Goal: Information Seeking & Learning: Learn about a topic

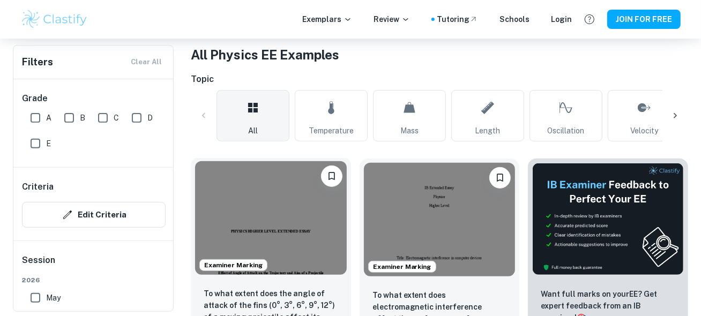
scroll to position [71, 0]
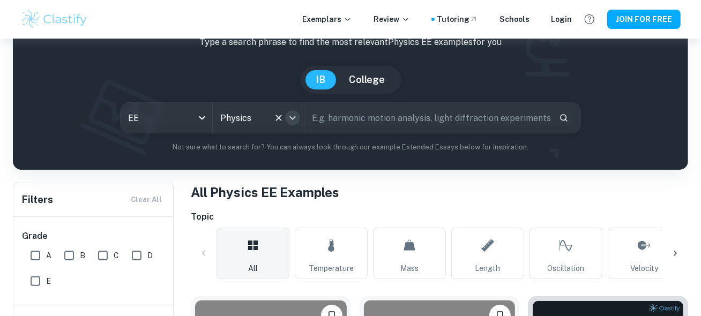
click at [294, 115] on icon "Open" at bounding box center [292, 118] width 13 height 13
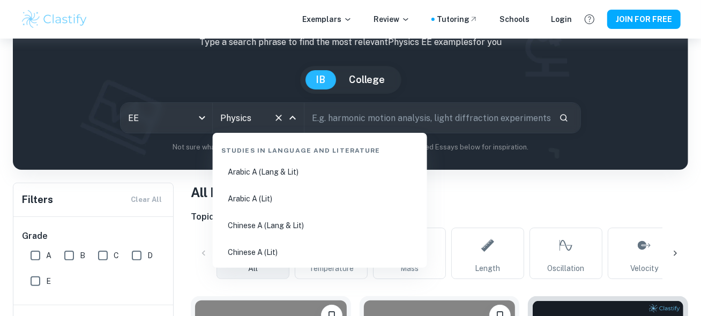
scroll to position [1616, 0]
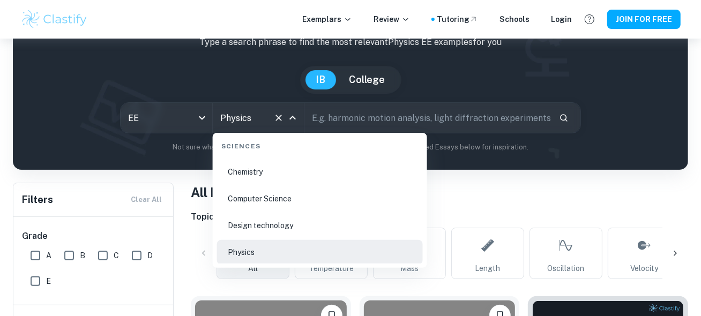
click at [273, 174] on li "Chemistry" at bounding box center [320, 172] width 206 height 25
type input "Chemistry"
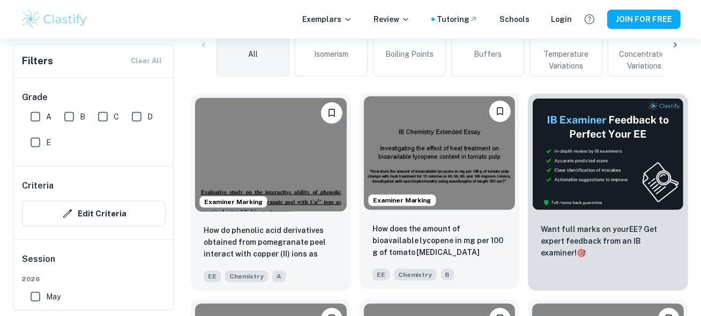
scroll to position [571, 0]
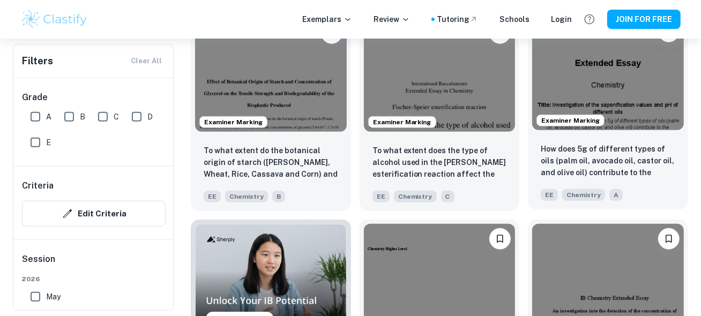
click at [656, 91] on img at bounding box center [608, 74] width 152 height 114
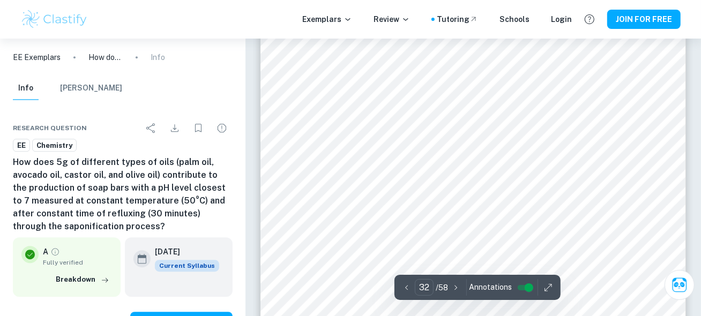
scroll to position [17869, 0]
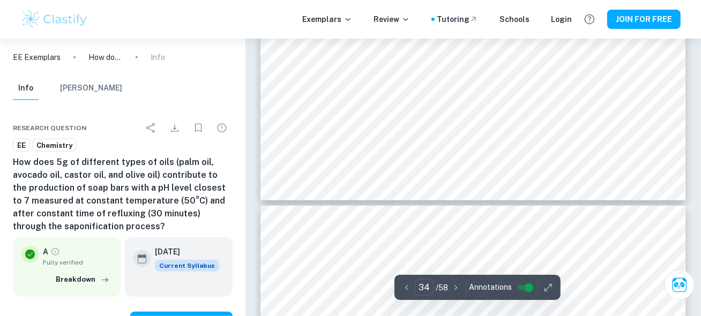
type input "35"
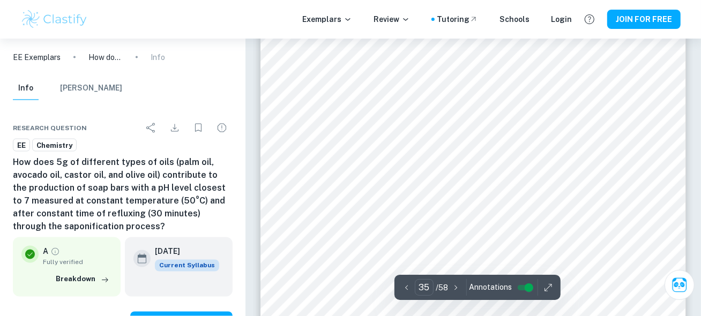
scroll to position [19656, 0]
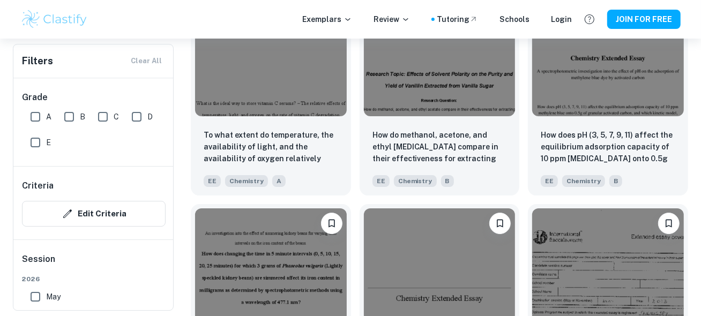
scroll to position [2216, 0]
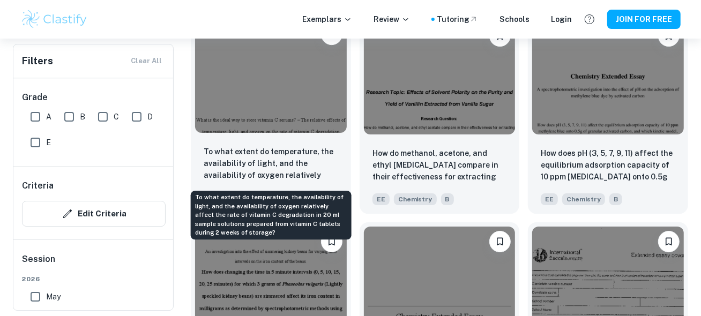
click at [296, 149] on p "To what extent do temperature, the availability of light, and the availability …" at bounding box center [271, 164] width 135 height 36
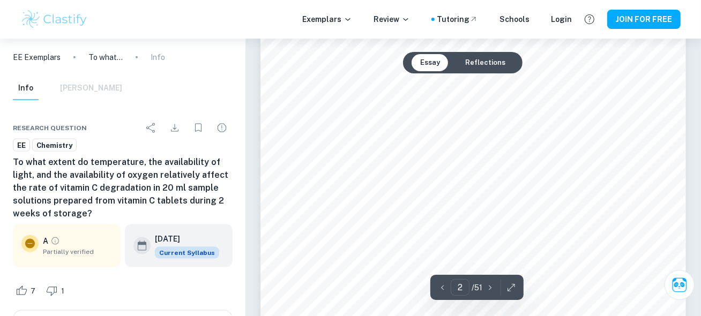
scroll to position [1072, 0]
type input "4"
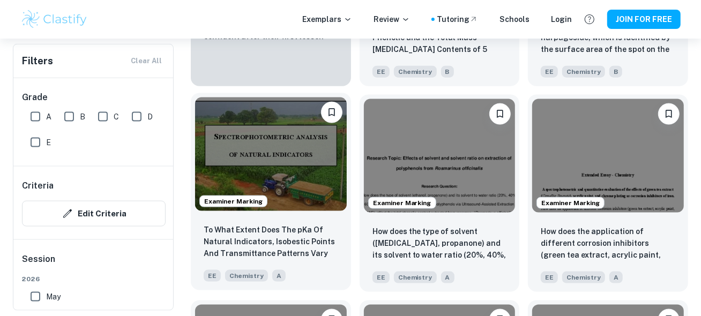
scroll to position [1020, 0]
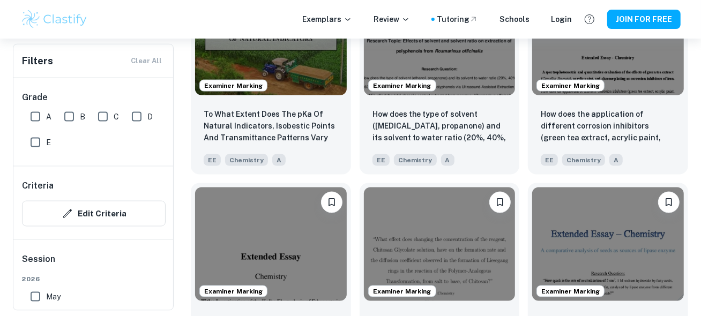
click at [41, 122] on input "A" at bounding box center [35, 116] width 21 height 21
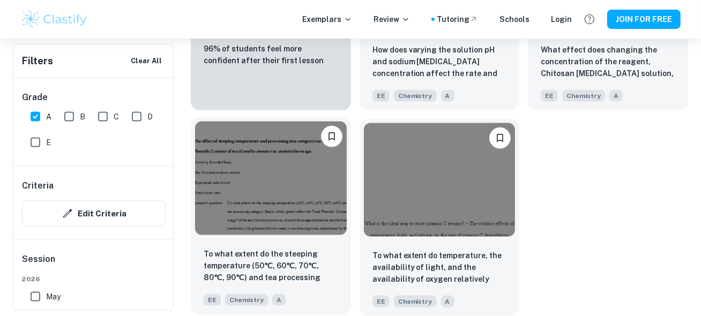
scroll to position [833, 0]
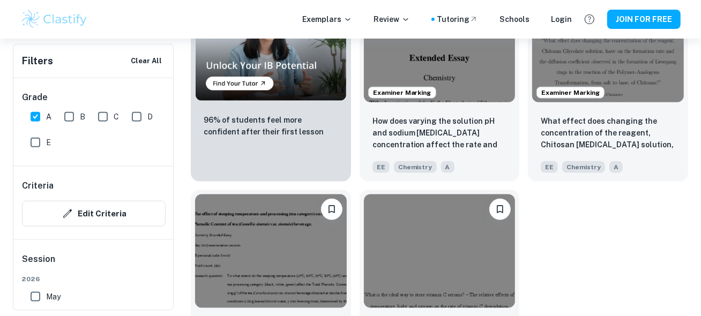
click at [40, 120] on input "A" at bounding box center [35, 116] width 21 height 21
checkbox input "false"
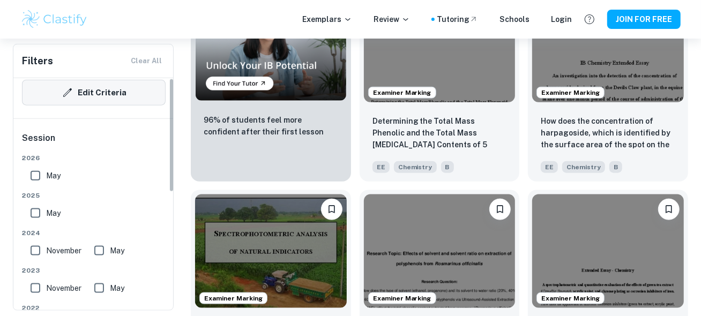
scroll to position [143, 0]
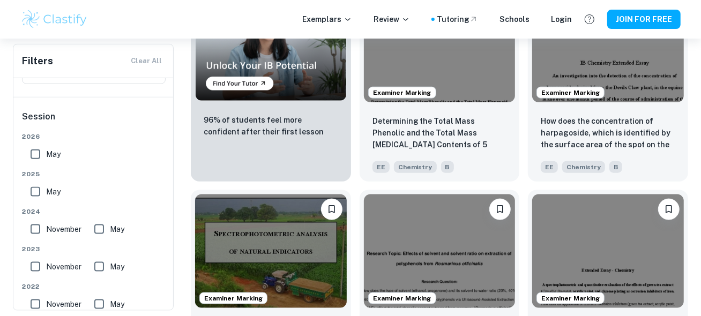
click at [38, 155] on input "May" at bounding box center [35, 154] width 21 height 21
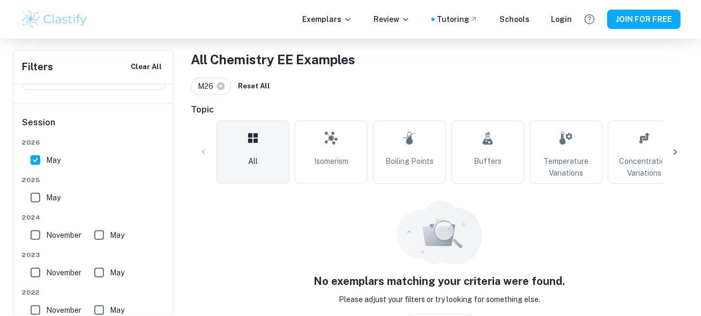
scroll to position [221, 0]
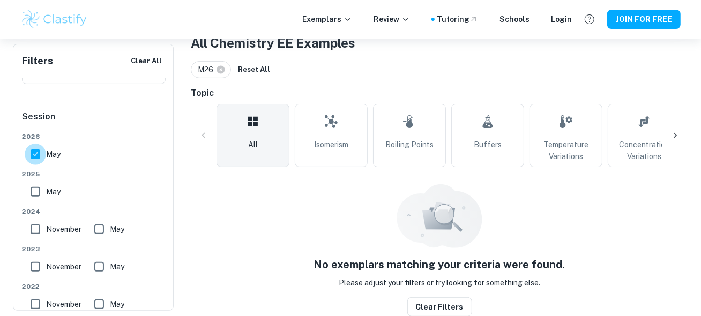
click at [35, 156] on input "May" at bounding box center [35, 154] width 21 height 21
checkbox input "false"
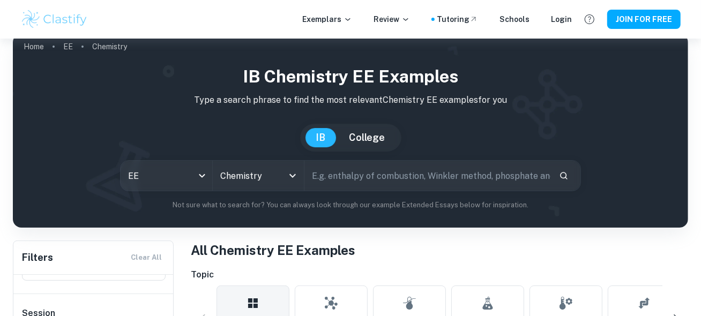
scroll to position [0, 0]
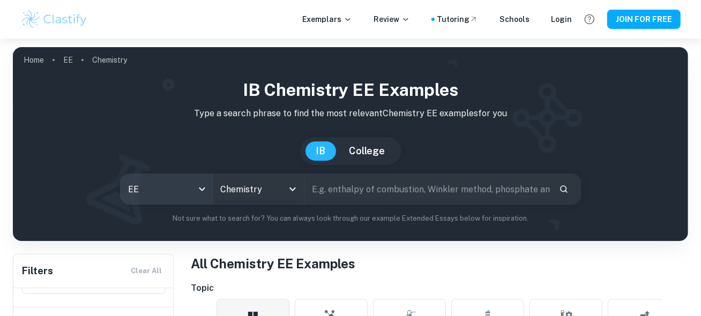
click at [172, 190] on body "We value your privacy We use cookies to enhance your browsing experience, serve…" at bounding box center [350, 197] width 701 height 316
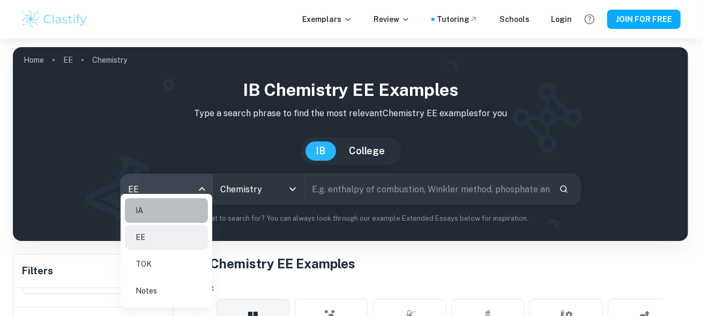
click at [173, 211] on li "IA" at bounding box center [166, 210] width 83 height 25
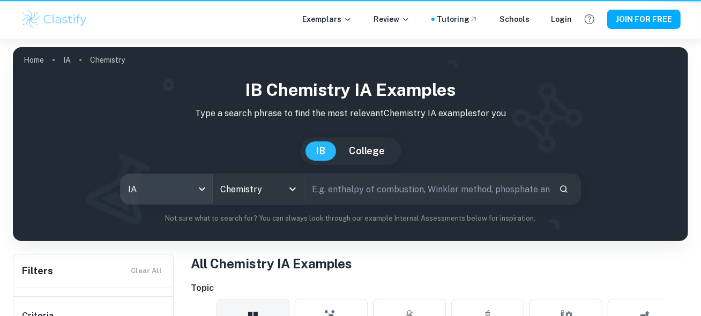
type input "ia"
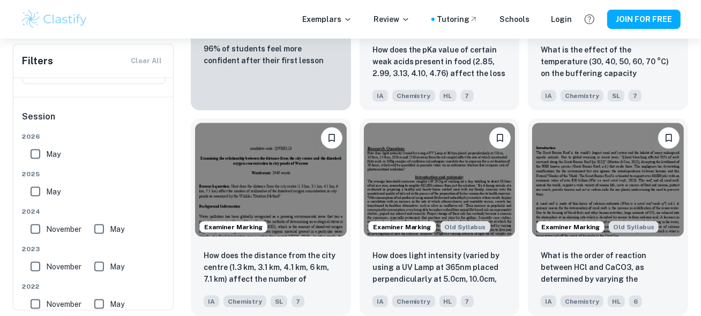
scroll to position [786, 0]
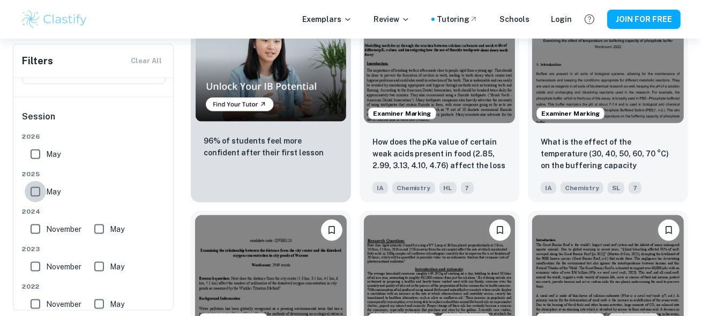
click at [34, 192] on input "May" at bounding box center [35, 191] width 21 height 21
checkbox input "true"
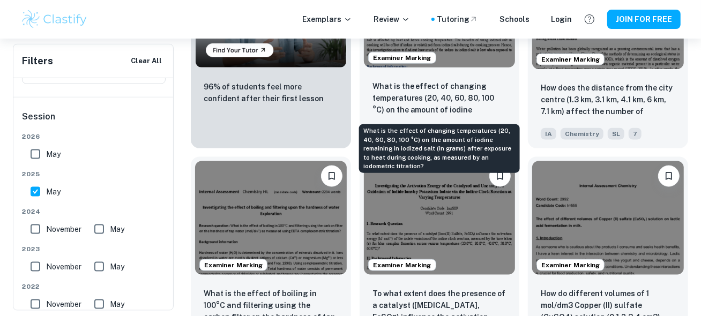
scroll to position [954, 0]
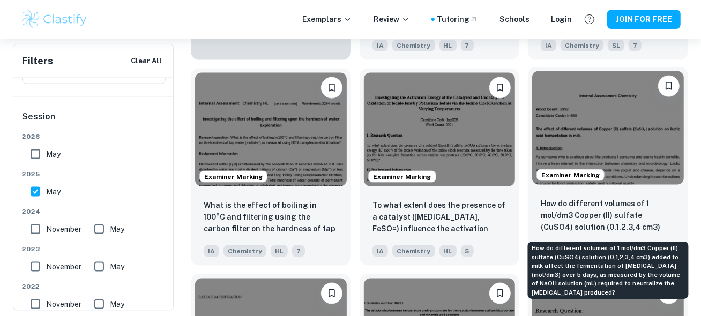
click at [582, 199] on p "How do different volumes of 1 mol/dm3 Copper (II) sulfate (CuSO4) solution (0,1…" at bounding box center [608, 216] width 135 height 36
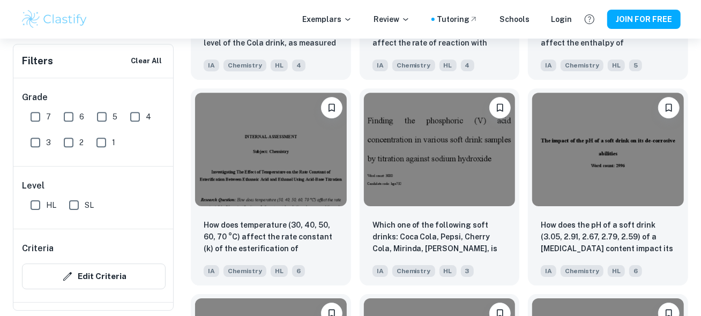
scroll to position [2313, 0]
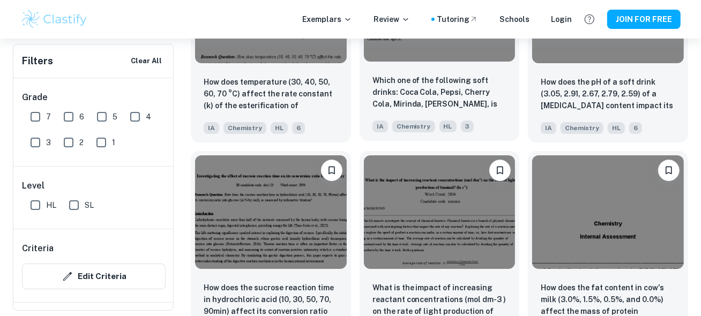
click at [434, 75] on div "Which one of the following soft drinks: Coca Cola, Pepsi, Cherry Cola, Mirinda,…" at bounding box center [440, 103] width 160 height 75
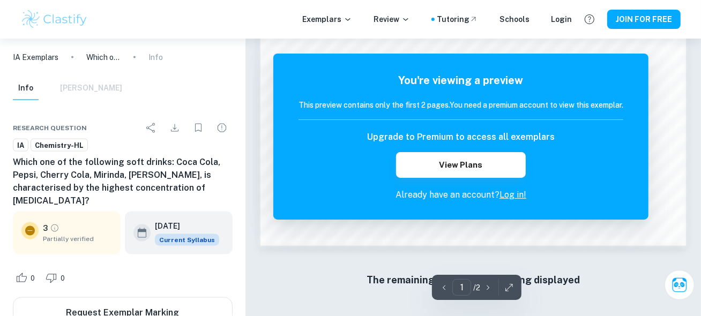
scroll to position [1014, 0]
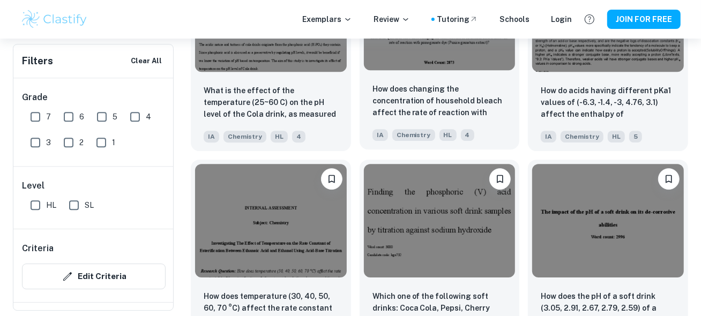
scroll to position [1741, 0]
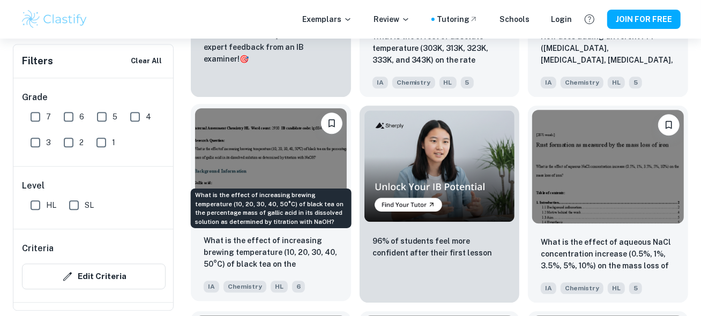
click at [304, 240] on p "What is the effect of increasing brewing temperature (10, 20, 30, 40, 50°C) of …" at bounding box center [271, 253] width 135 height 36
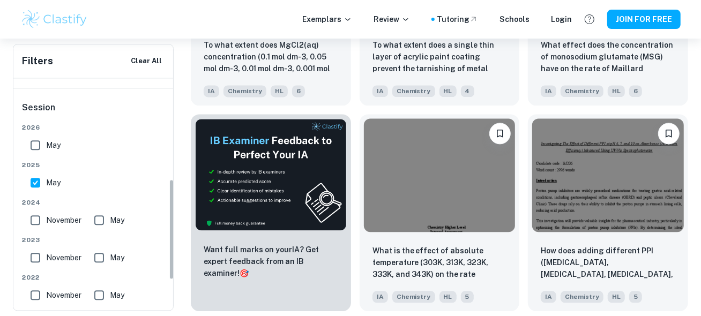
scroll to position [301, 0]
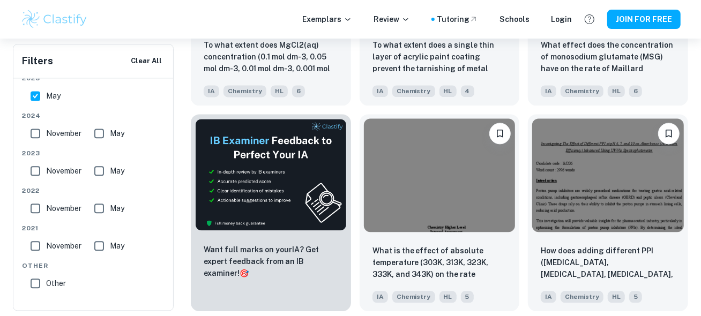
click at [35, 100] on input "May" at bounding box center [35, 95] width 21 height 21
checkbox input "false"
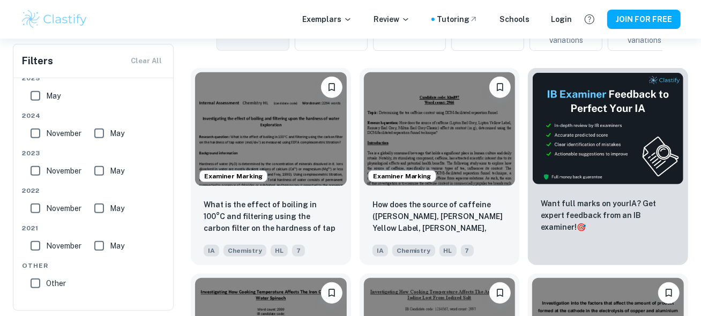
scroll to position [0, 0]
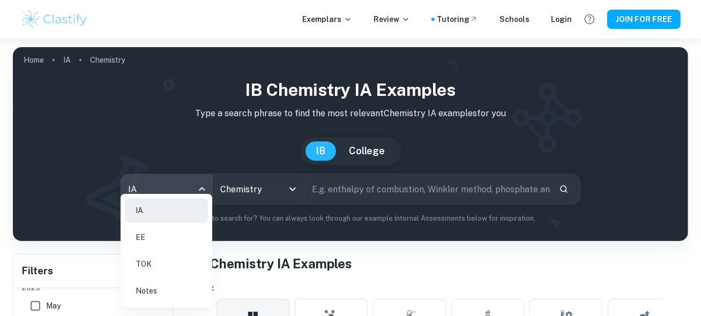
click at [173, 187] on body "We value your privacy We use cookies to enhance your browsing experience, serve…" at bounding box center [350, 197] width 701 height 316
click at [186, 231] on li "EE" at bounding box center [166, 237] width 83 height 25
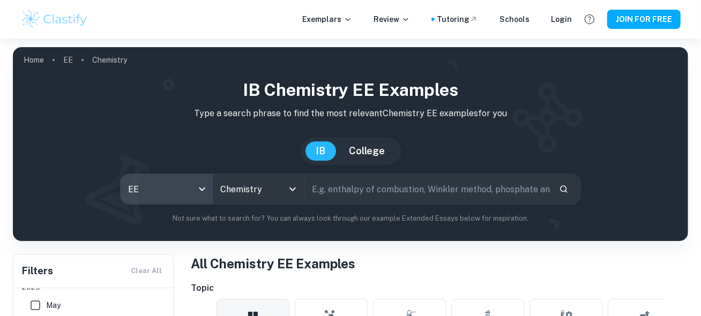
click at [192, 183] on body "We value your privacy We use cookies to enhance your browsing experience, serve…" at bounding box center [350, 197] width 701 height 316
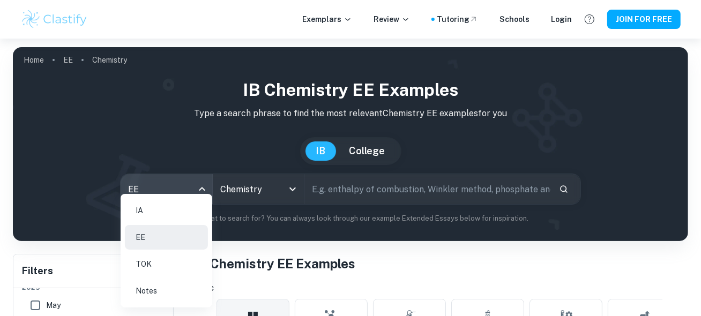
click at [191, 208] on li "IA" at bounding box center [166, 210] width 83 height 25
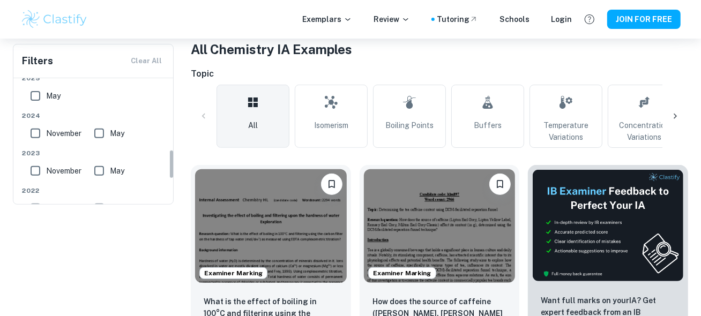
scroll to position [301, 0]
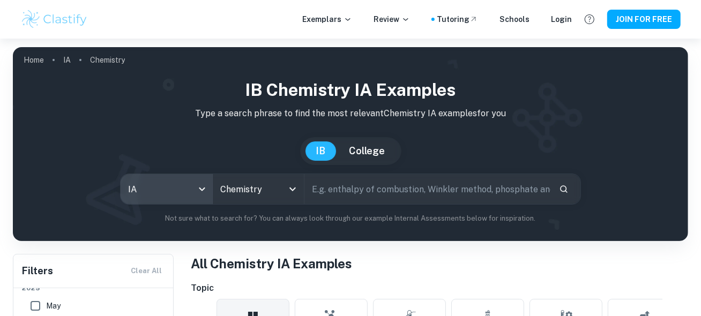
click at [181, 197] on body "We value your privacy We use cookies to enhance your browsing experience, serve…" at bounding box center [350, 197] width 701 height 316
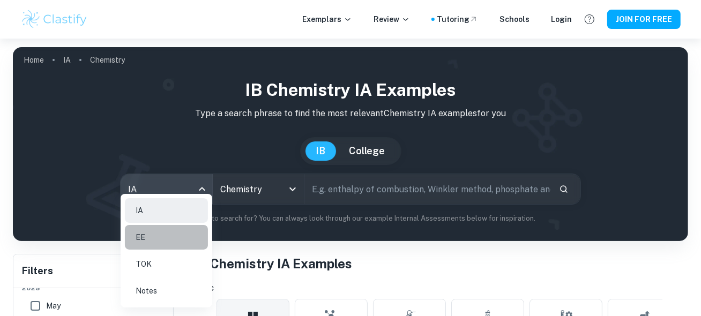
click at [188, 239] on li "EE" at bounding box center [166, 237] width 83 height 25
type input "ee"
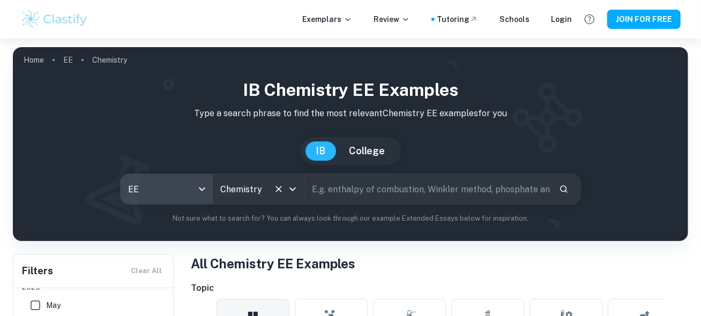
click at [247, 185] on input "Chemistry" at bounding box center [244, 189] width 52 height 20
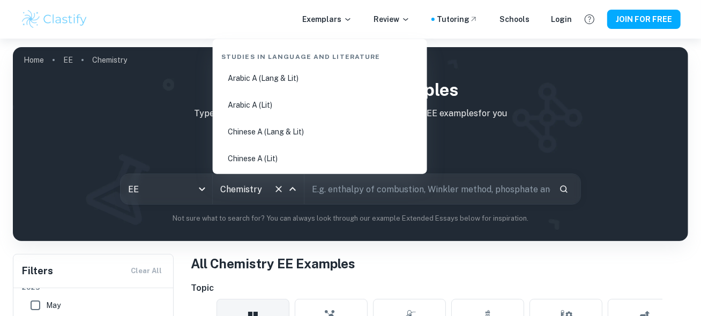
scroll to position [1535, 0]
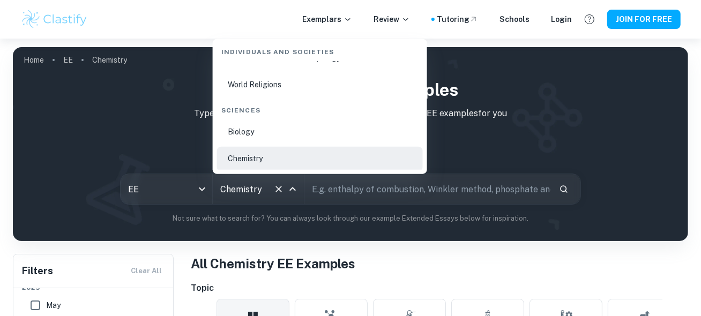
click at [288, 190] on icon "Close" at bounding box center [292, 189] width 13 height 13
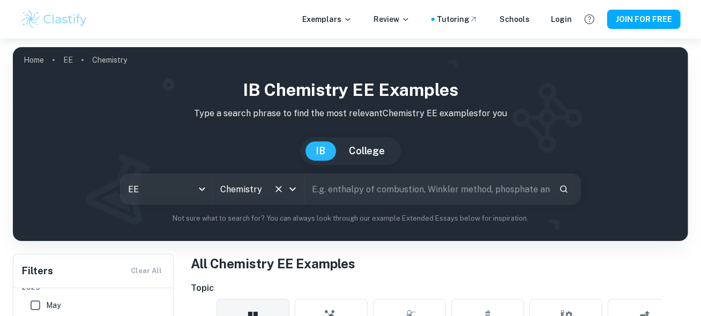
click at [277, 190] on icon "Clear" at bounding box center [278, 189] width 11 height 11
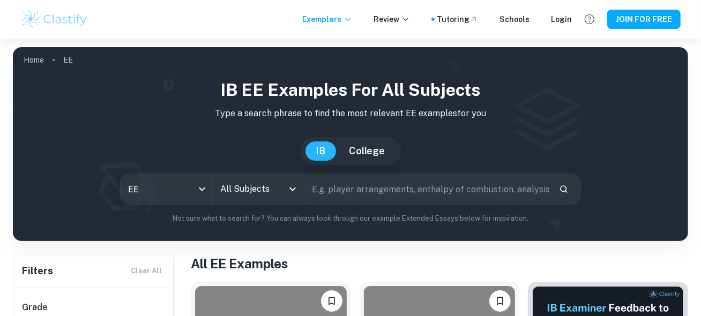
click at [293, 189] on icon "Open" at bounding box center [292, 190] width 6 height 4
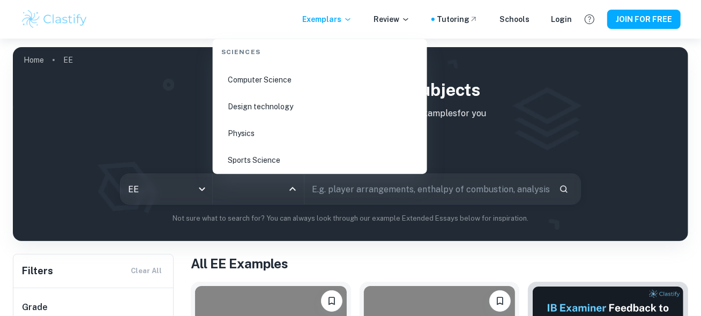
scroll to position [1644, 0]
click at [252, 127] on li "Physics" at bounding box center [320, 130] width 206 height 25
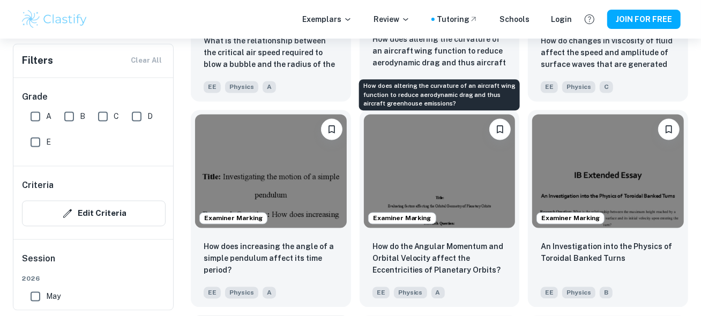
scroll to position [1358, 0]
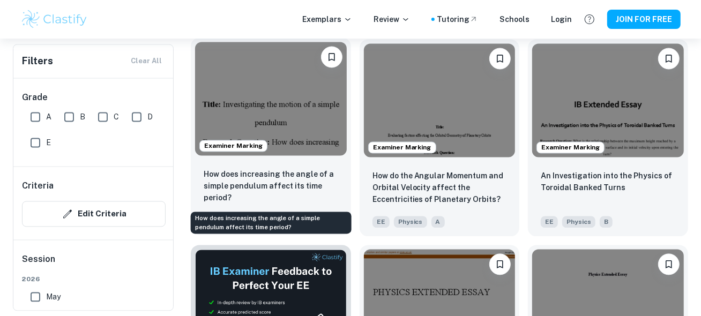
click at [261, 177] on p "How does increasing the angle of a simple pendulum affect its time period?" at bounding box center [271, 185] width 135 height 35
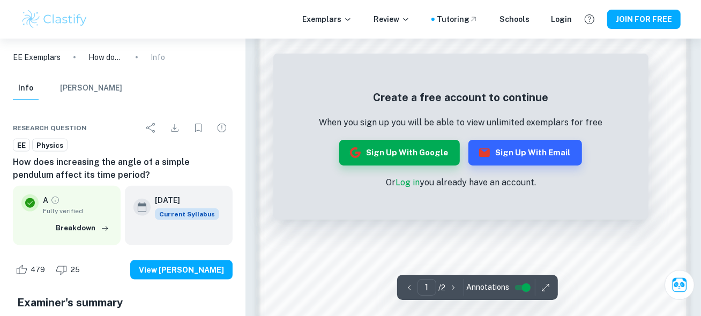
scroll to position [913, 0]
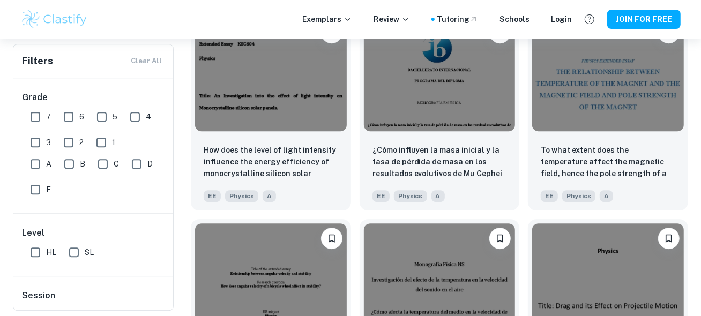
scroll to position [1787, 0]
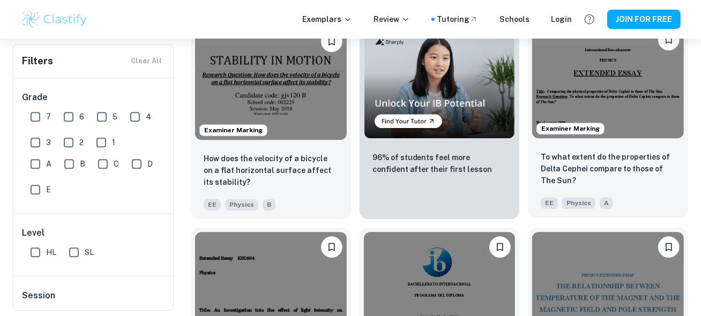
click at [640, 148] on div "To what extent do the properties of Delta Cephei compare to those of The Sun? E…" at bounding box center [608, 180] width 160 height 75
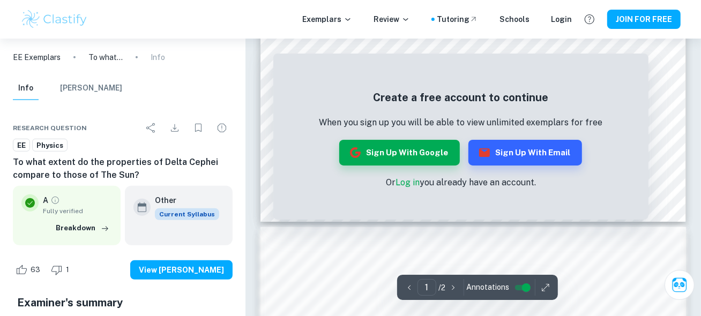
scroll to position [858, 0]
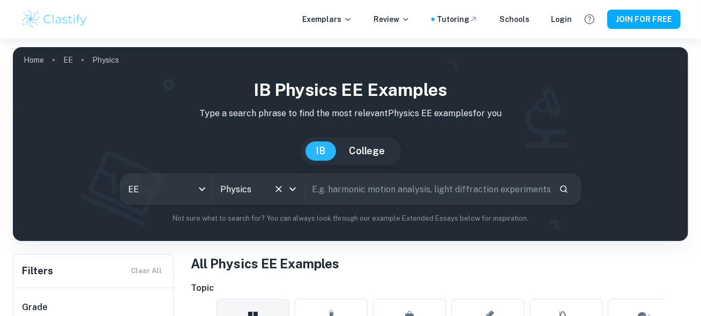
click at [291, 184] on icon "Open" at bounding box center [292, 189] width 13 height 13
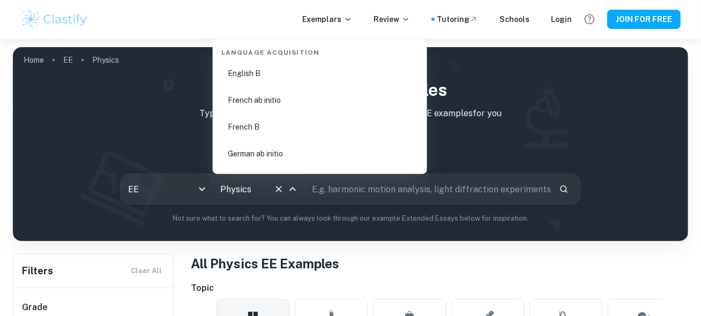
scroll to position [758, 0]
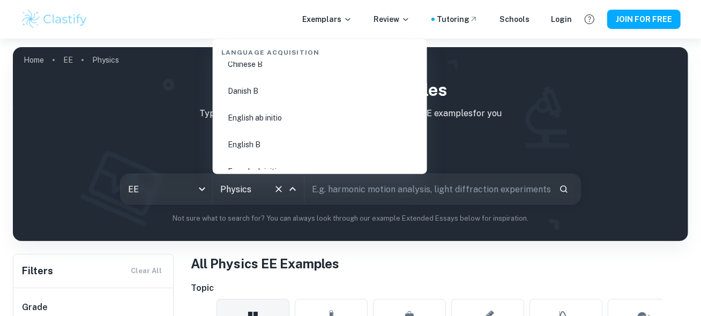
click at [265, 137] on li "English B" at bounding box center [320, 144] width 206 height 25
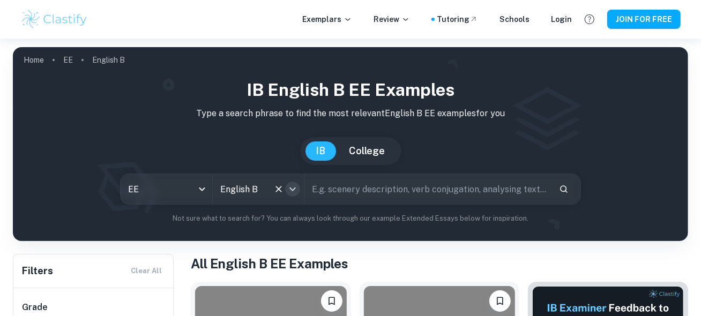
click at [296, 191] on icon "Open" at bounding box center [292, 189] width 13 height 13
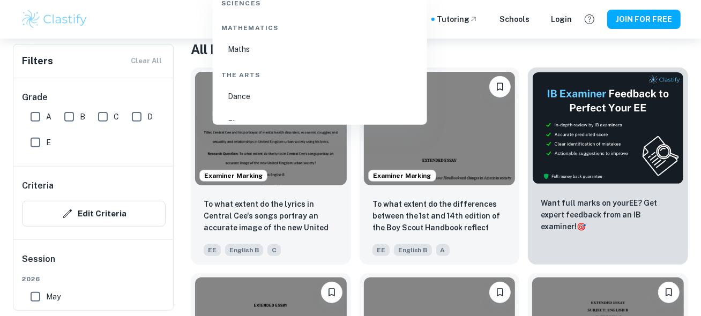
scroll to position [1730, 0]
click at [251, 68] on li "Maths" at bounding box center [320, 68] width 206 height 25
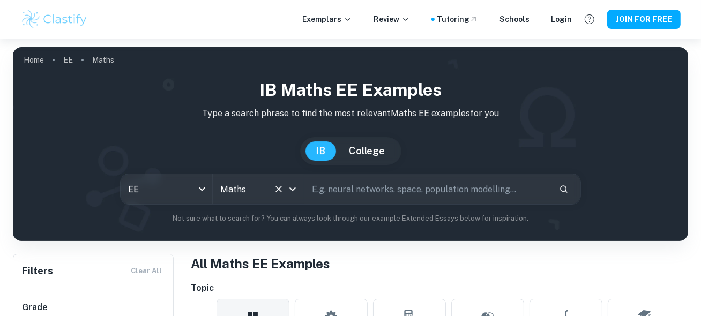
click at [293, 189] on icon "Open" at bounding box center [292, 189] width 13 height 13
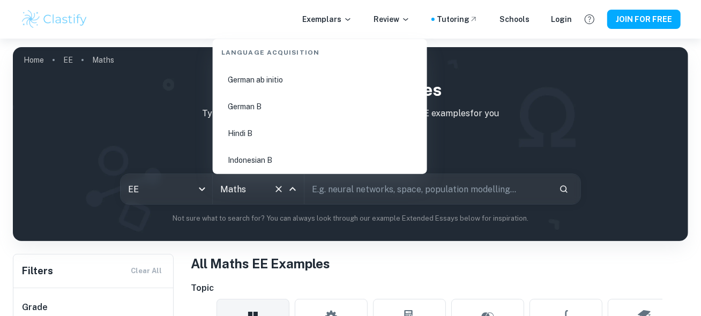
scroll to position [832, 0]
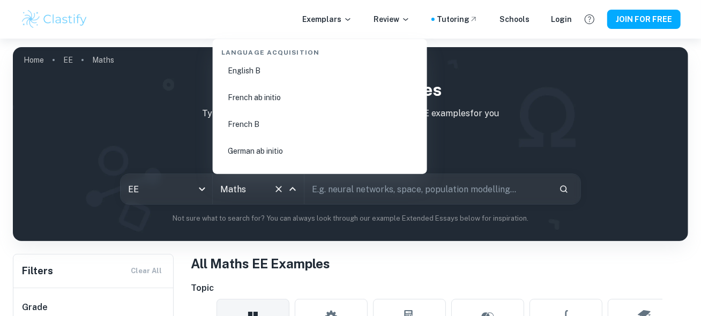
click at [257, 66] on li "English B" at bounding box center [320, 70] width 206 height 25
type input "English B"
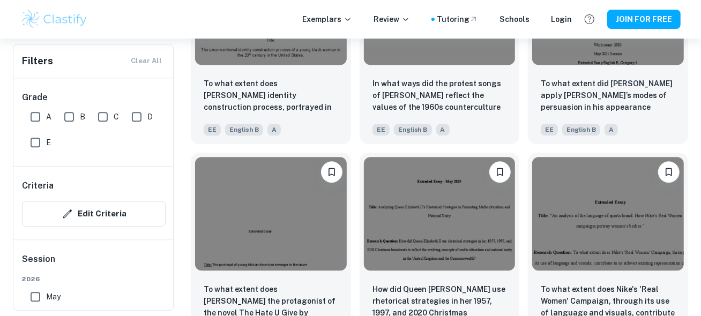
scroll to position [4431, 0]
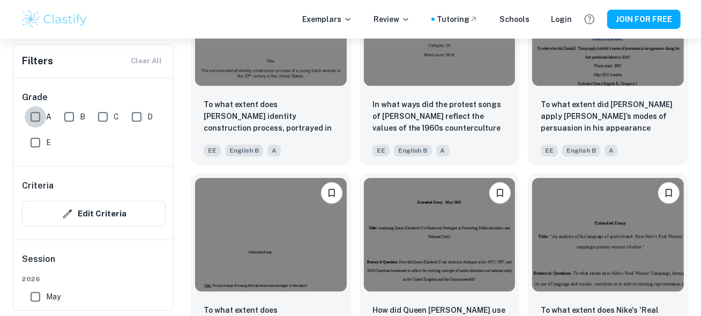
click at [35, 114] on input "A" at bounding box center [35, 116] width 21 height 21
checkbox input "true"
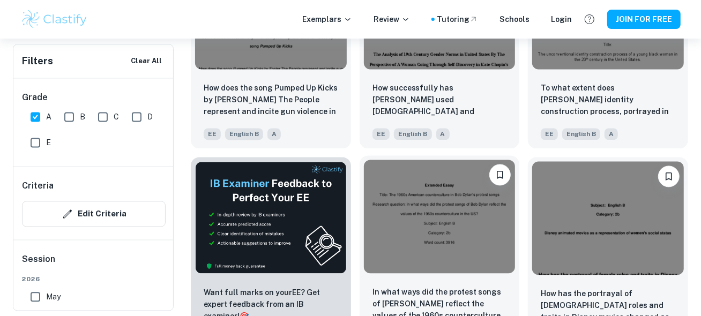
scroll to position [1458, 0]
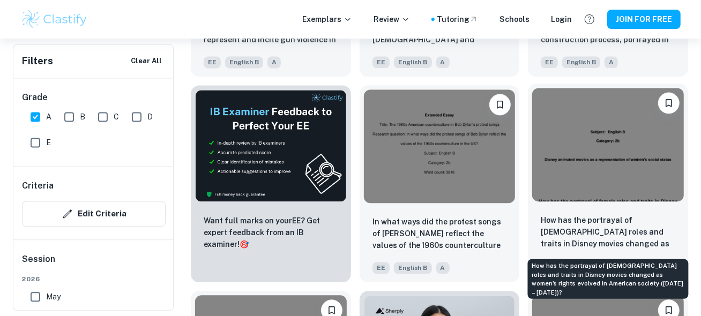
click at [590, 239] on p "How has the portrayal of female roles and traits in Disney movies changed as wo…" at bounding box center [608, 232] width 135 height 36
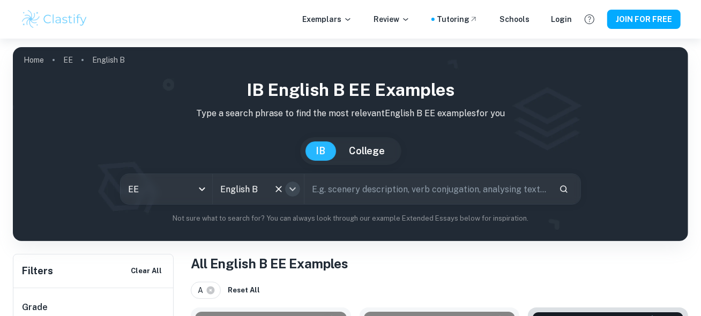
click at [288, 186] on icon "Open" at bounding box center [292, 189] width 13 height 13
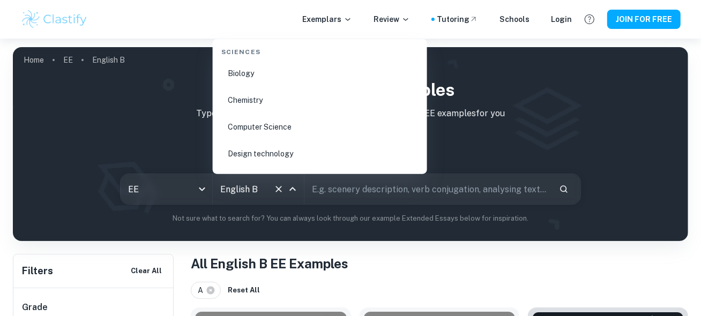
scroll to position [1572, 0]
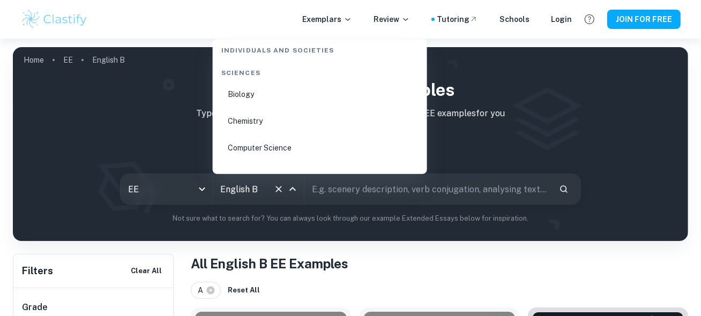
click at [276, 116] on li "Chemistry" at bounding box center [320, 121] width 206 height 25
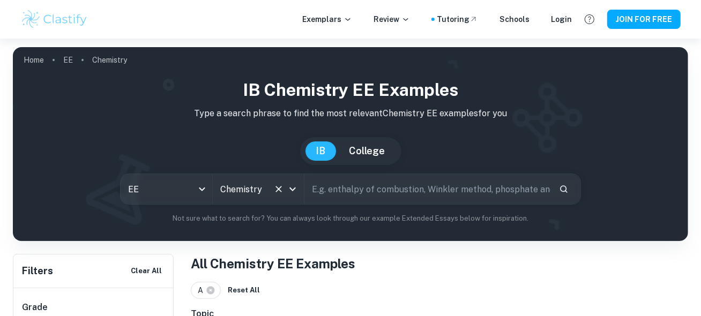
click at [292, 190] on icon "Open" at bounding box center [292, 190] width 6 height 4
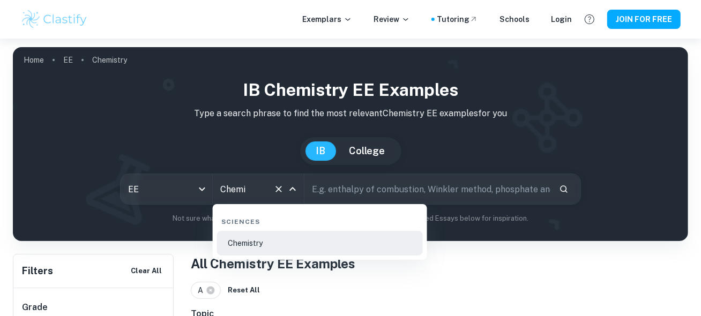
type input "Chem"
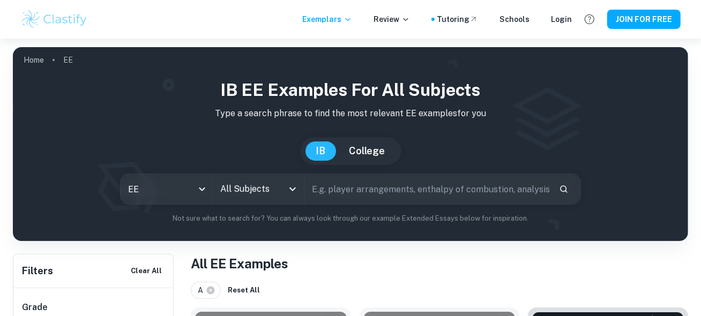
click at [274, 185] on input "All Subjects" at bounding box center [251, 189] width 66 height 20
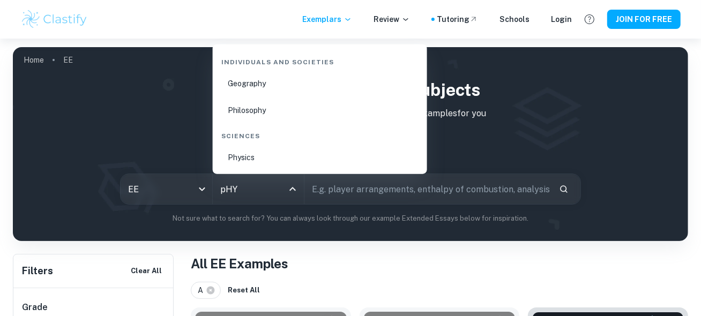
type input "pHYS"
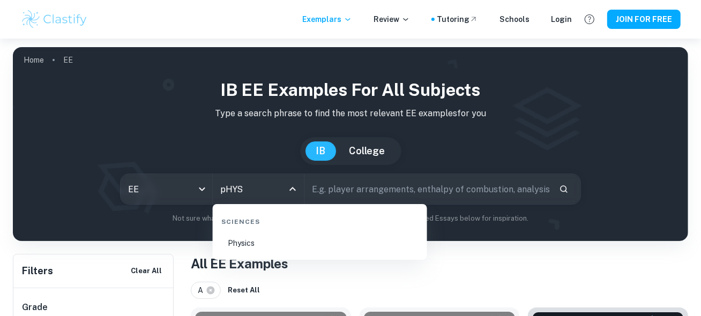
click at [287, 246] on li "Physics" at bounding box center [320, 243] width 206 height 25
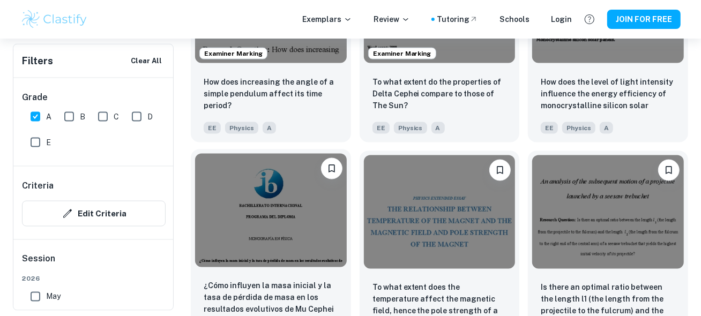
scroll to position [993, 0]
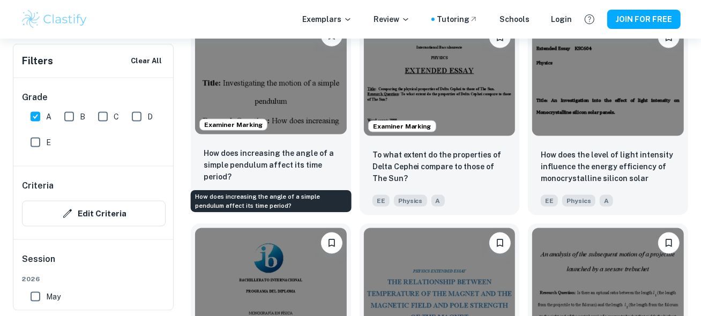
click at [284, 162] on p "How does increasing the angle of a simple pendulum affect its time period?" at bounding box center [271, 164] width 135 height 35
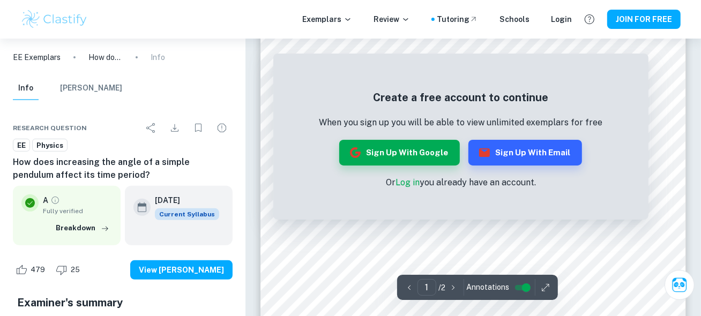
scroll to position [214, 0]
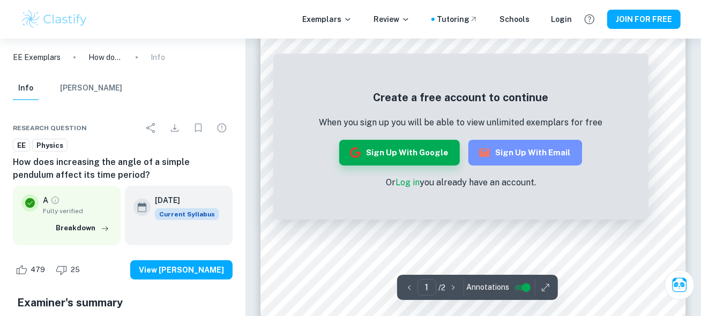
click at [493, 154] on button "Sign up with Email" at bounding box center [526, 153] width 114 height 26
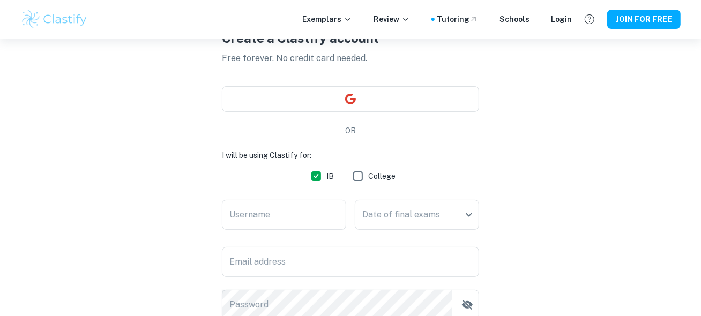
scroll to position [143, 0]
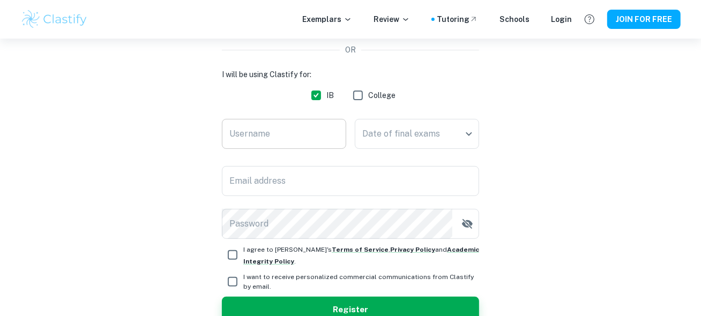
click at [299, 131] on input "Username" at bounding box center [284, 134] width 124 height 30
type input "Niyaant"
click at [451, 141] on body "We value your privacy We use cookies to enhance your browsing experience, serve…" at bounding box center [350, 54] width 701 height 316
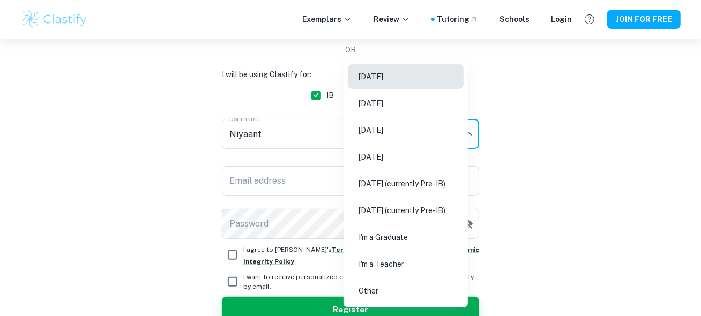
click at [390, 183] on li "May 2027 (currently Pre-IB)" at bounding box center [406, 184] width 116 height 25
type input "M27"
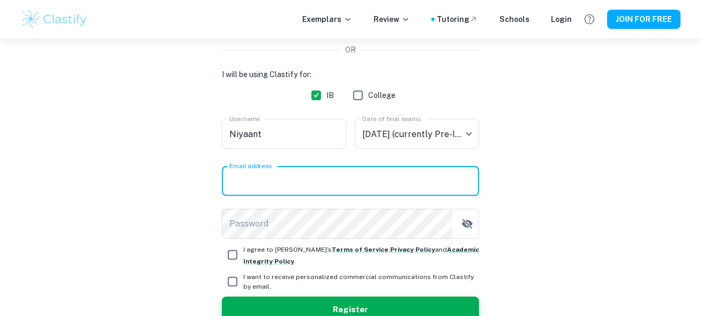
click at [344, 177] on input "Email address" at bounding box center [350, 181] width 257 height 30
type input "niyaantparpudi@gmail.com"
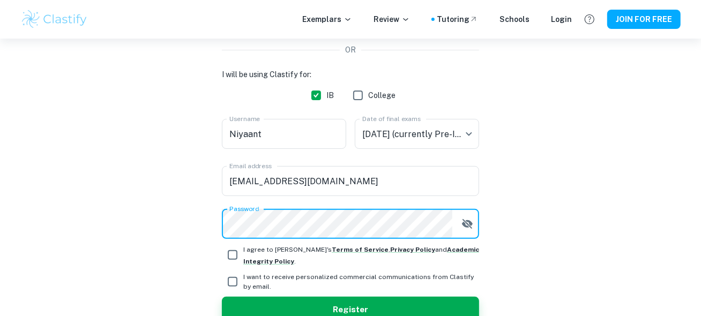
click at [187, 216] on div "Create a Clastify account Free forever. No credit card needed. OR I will be usi…" at bounding box center [350, 135] width 660 height 478
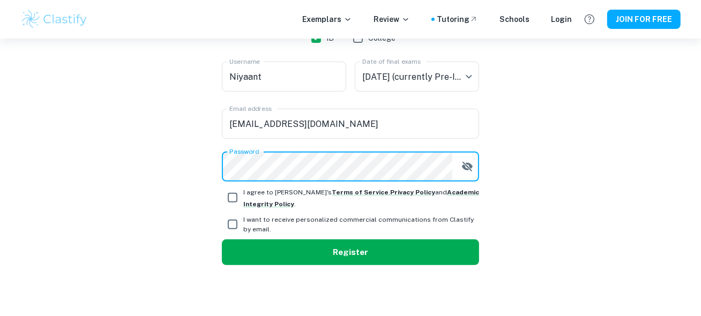
click at [271, 247] on button "Register" at bounding box center [350, 253] width 257 height 26
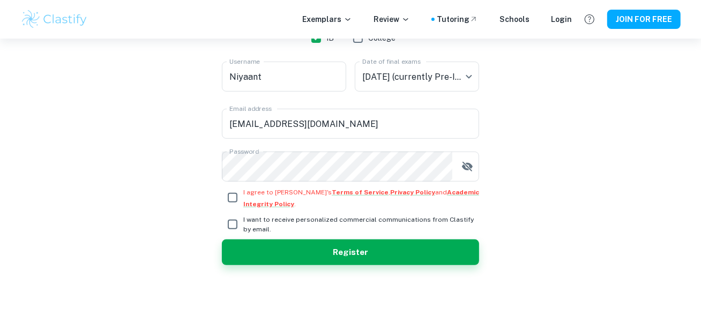
click at [239, 199] on input "I agree to Clastify's Terms of Service , Privacy Policy and Academic Integrity …" at bounding box center [232, 197] width 21 height 21
checkbox input "true"
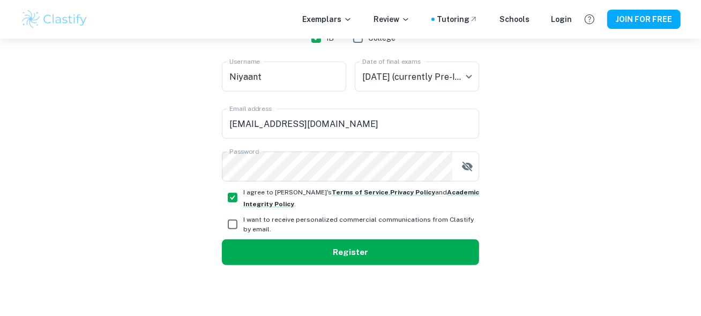
click at [268, 244] on button "Register" at bounding box center [350, 253] width 257 height 26
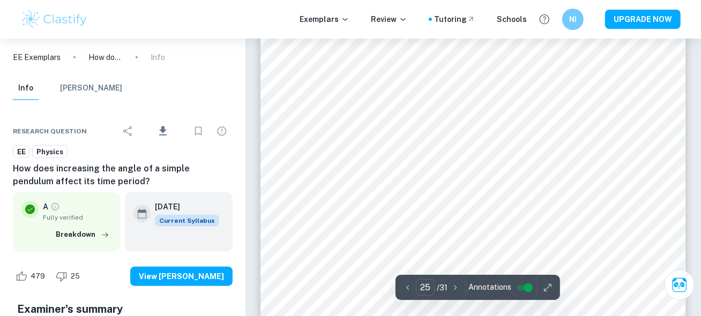
scroll to position [14081, 0]
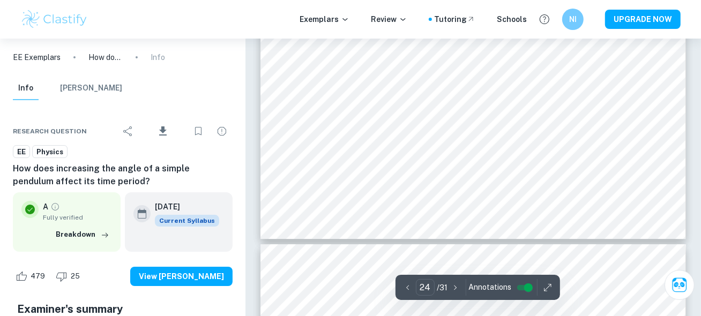
type input "23"
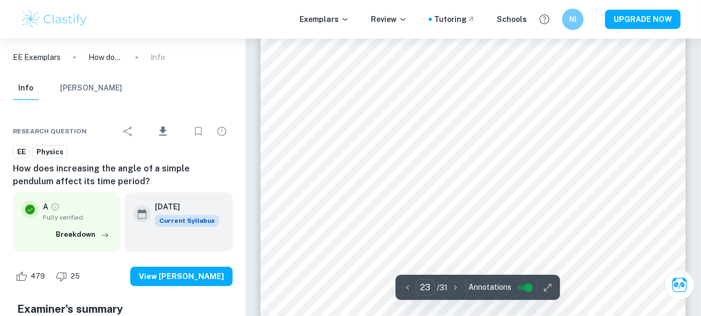
scroll to position [12580, 0]
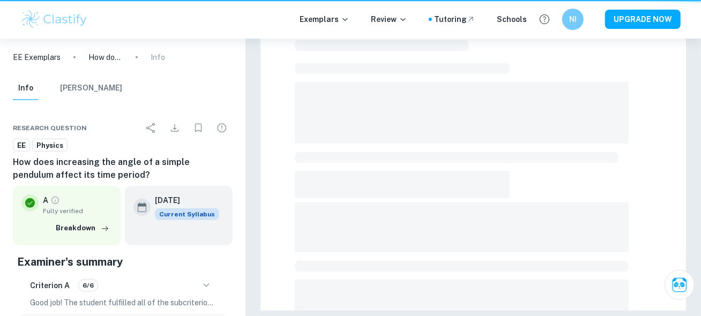
scroll to position [38, 0]
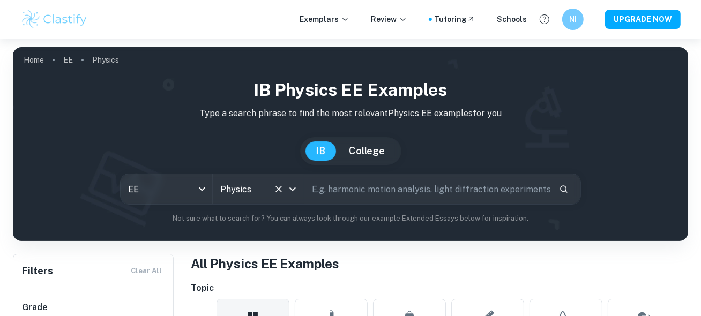
click at [292, 187] on icon "Open" at bounding box center [292, 189] width 13 height 13
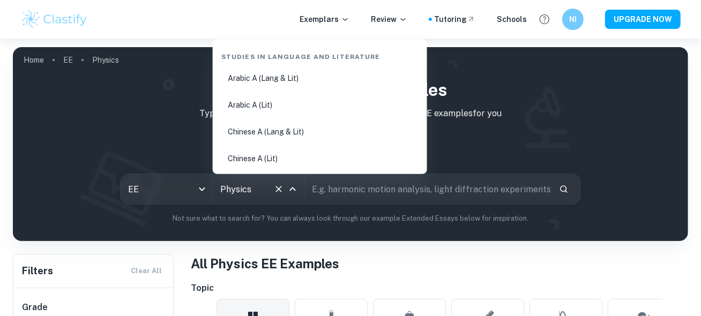
scroll to position [1616, 0]
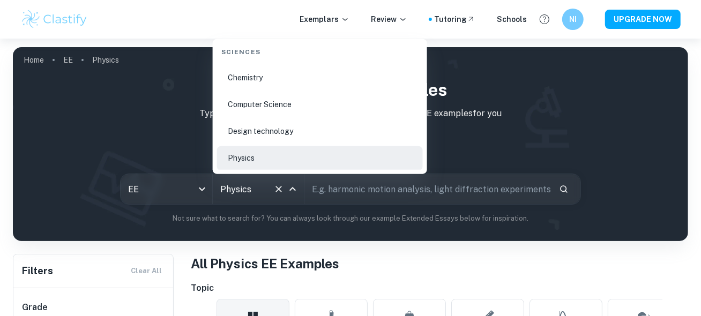
click at [266, 78] on li "Chemistry" at bounding box center [320, 78] width 206 height 25
type input "Chemistry"
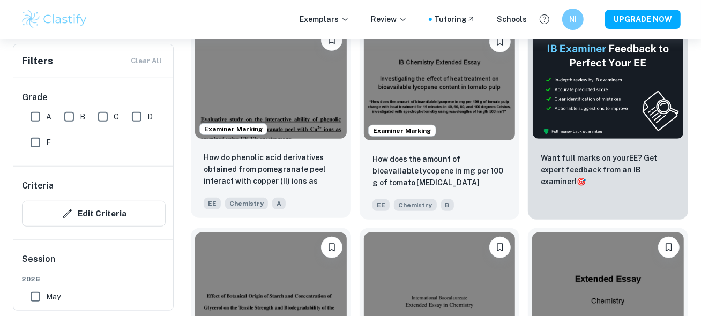
scroll to position [643, 0]
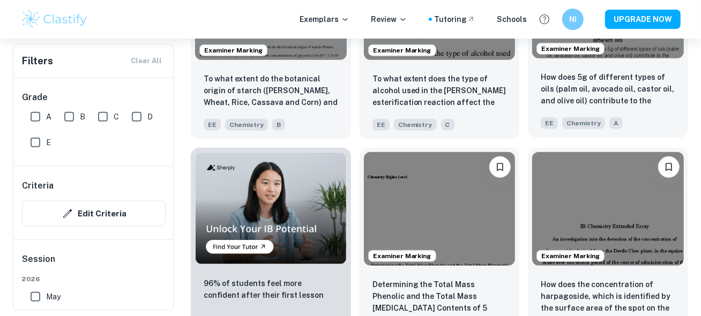
click at [618, 70] on div "How does 5g of different types of oils (palm oil, avocado oil, castor oil, and …" at bounding box center [608, 100] width 160 height 75
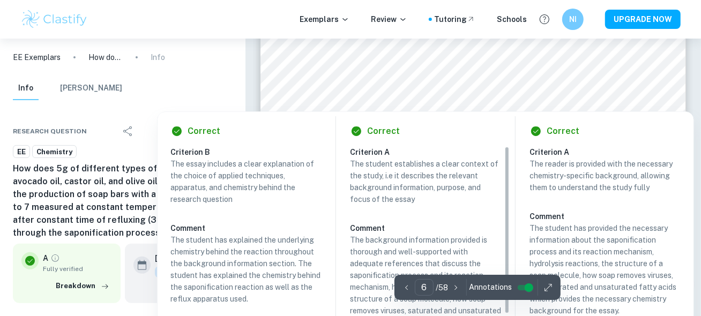
scroll to position [2851, 0]
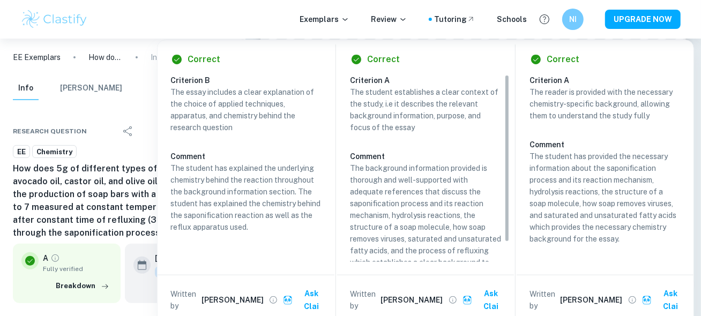
click at [136, 239] on h6 "How does 5g of different types of oils (palm oil, avocado oil, castor oil, and …" at bounding box center [123, 200] width 220 height 77
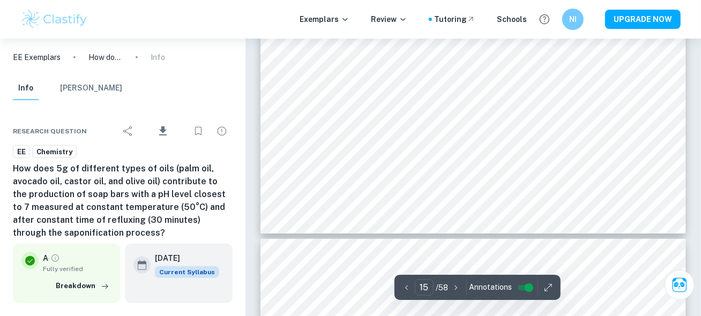
scroll to position [8427, 0]
type input "16"
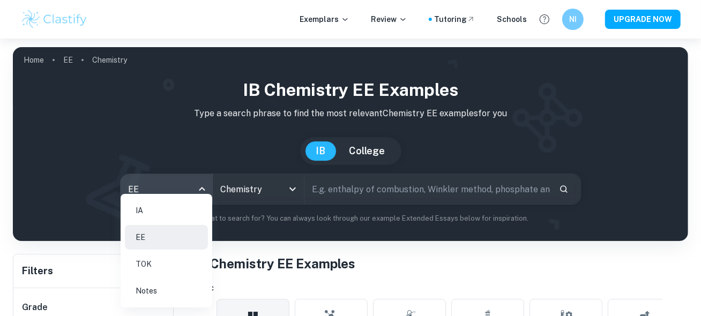
click at [199, 190] on body "We value your privacy We use cookies to enhance your browsing experience, serve…" at bounding box center [350, 197] width 701 height 316
click at [150, 266] on li "TOK" at bounding box center [166, 264] width 83 height 25
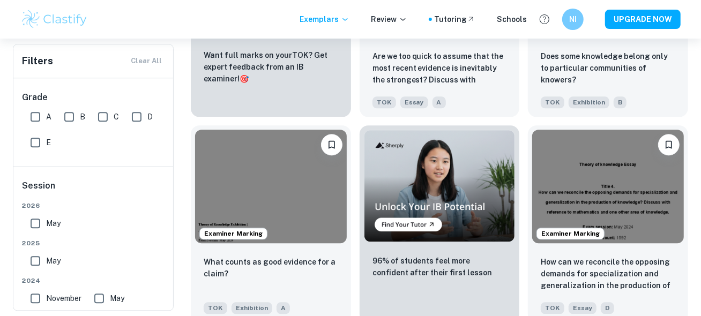
scroll to position [1572, 0]
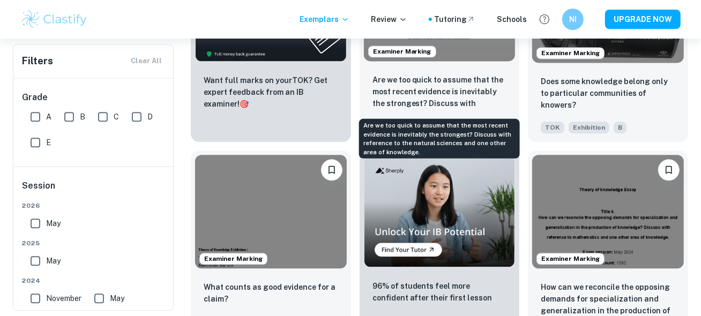
click at [433, 98] on p "Are we too quick to assume that the most recent evidence is inevitably the stro…" at bounding box center [440, 92] width 135 height 36
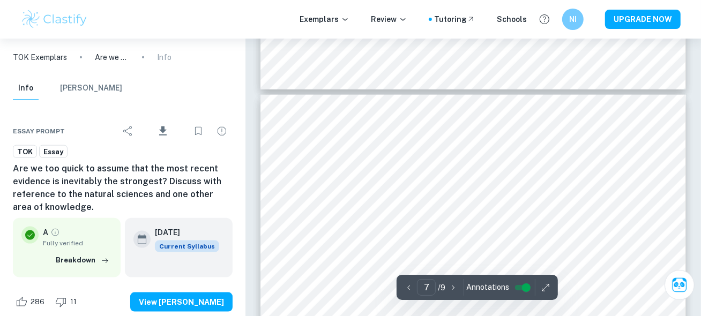
scroll to position [3502, 0]
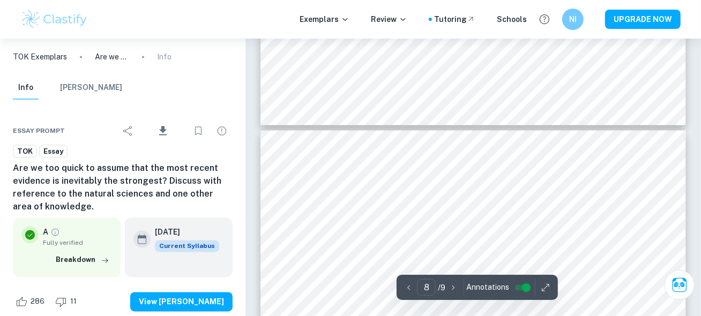
type input "7"
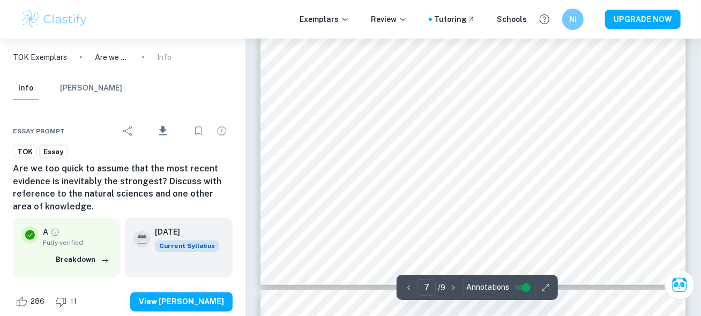
scroll to position [3717, 0]
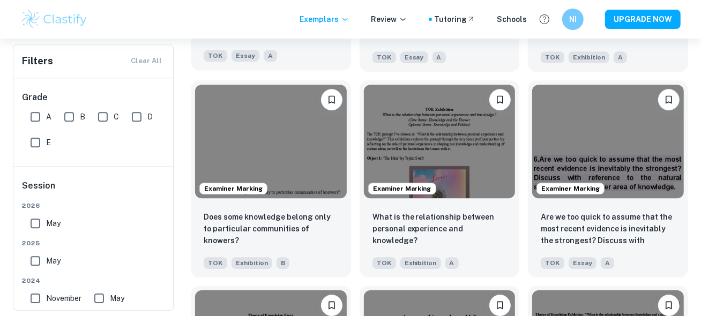
scroll to position [2113, 0]
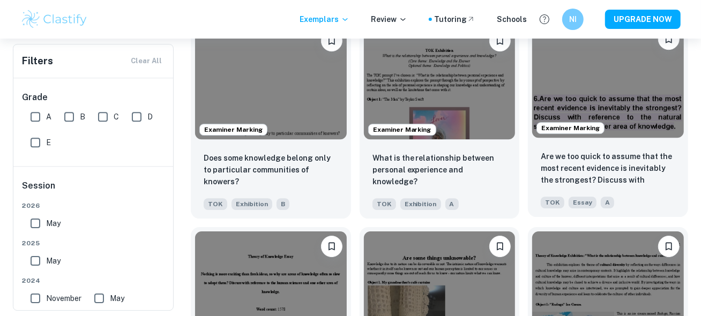
click at [616, 136] on img at bounding box center [608, 81] width 152 height 114
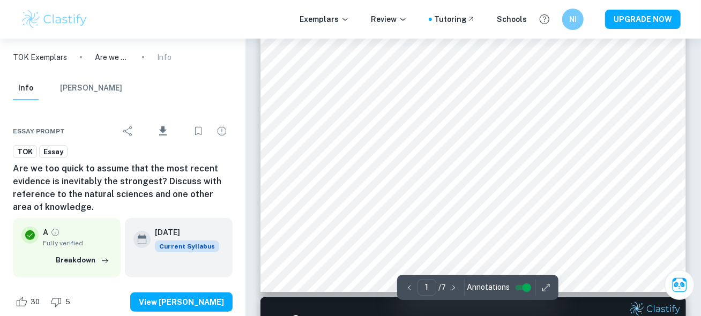
scroll to position [571, 0]
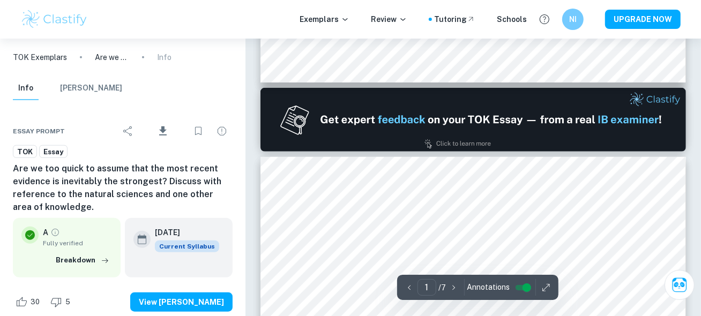
type input "2"
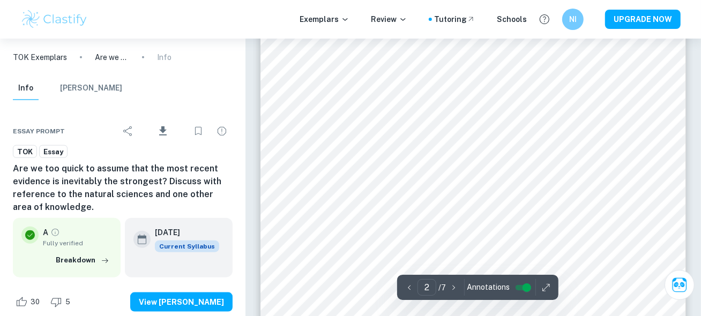
scroll to position [1000, 0]
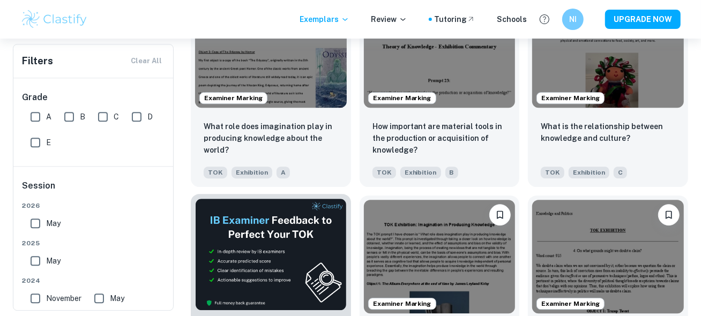
scroll to position [4758, 0]
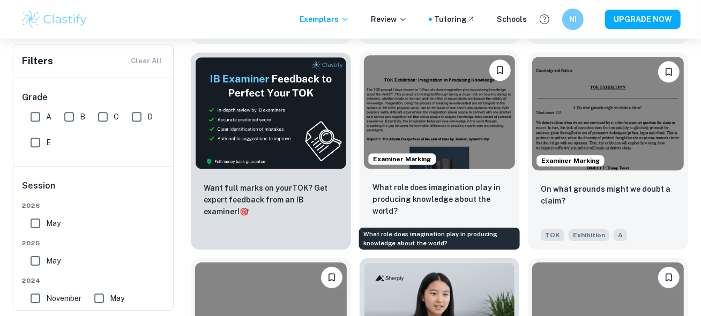
click at [431, 207] on p "What role does imagination play in producing knowledge about the world?" at bounding box center [440, 199] width 135 height 35
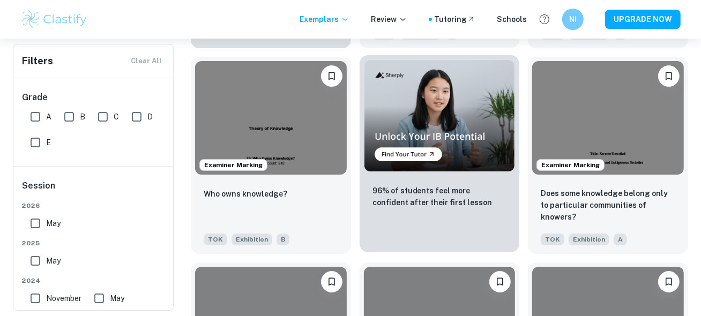
scroll to position [4973, 0]
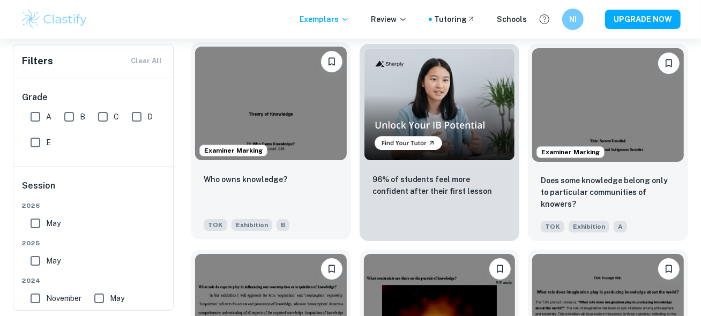
click at [284, 179] on div "Who owns knowledge?" at bounding box center [271, 191] width 135 height 36
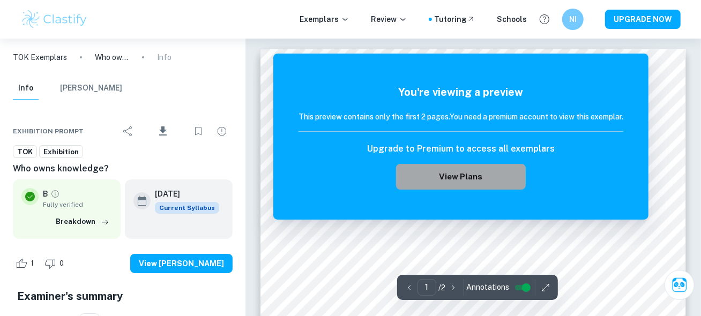
click at [488, 176] on button "View Plans" at bounding box center [461, 177] width 130 height 26
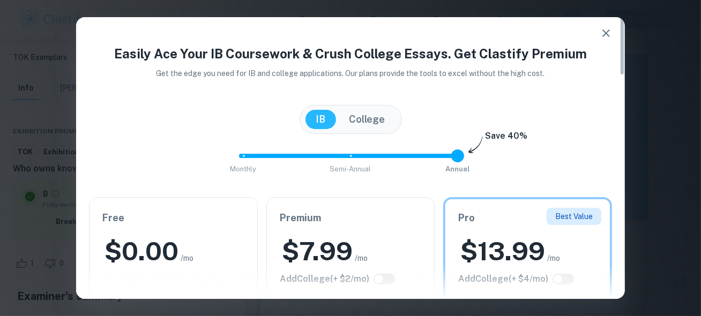
click at [600, 34] on icon "button" at bounding box center [606, 33] width 13 height 13
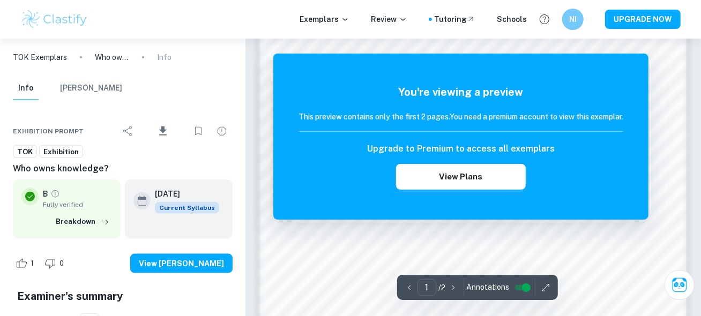
scroll to position [913, 0]
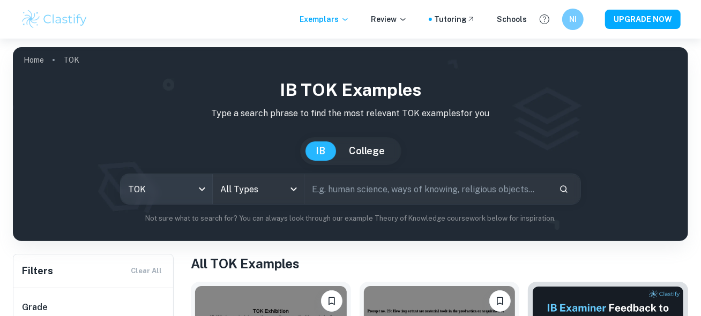
click at [204, 187] on body "We value your privacy We use cookies to enhance your browsing experience, serve…" at bounding box center [350, 197] width 701 height 316
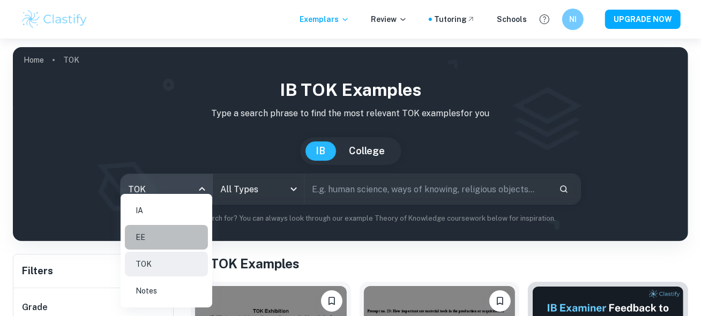
click at [175, 234] on li "EE" at bounding box center [166, 237] width 83 height 25
type input "ee"
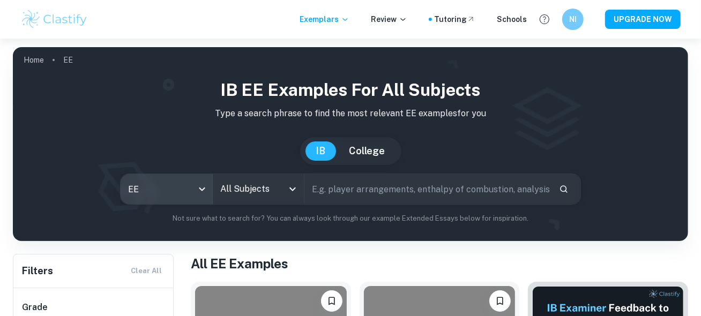
click at [295, 190] on icon "Open" at bounding box center [292, 189] width 13 height 13
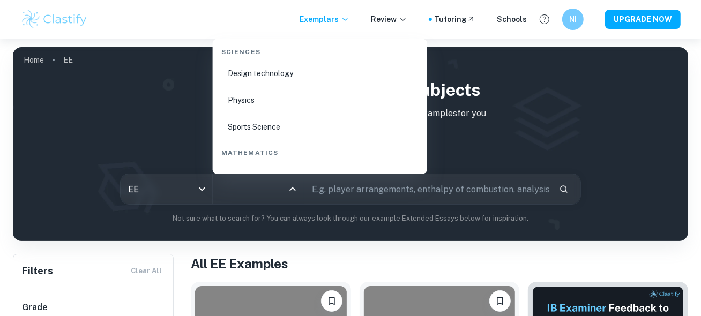
scroll to position [1644, 0]
click at [258, 128] on li "Physics" at bounding box center [320, 130] width 206 height 25
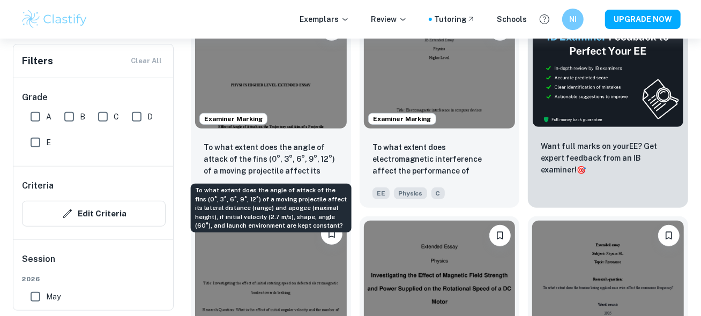
scroll to position [571, 0]
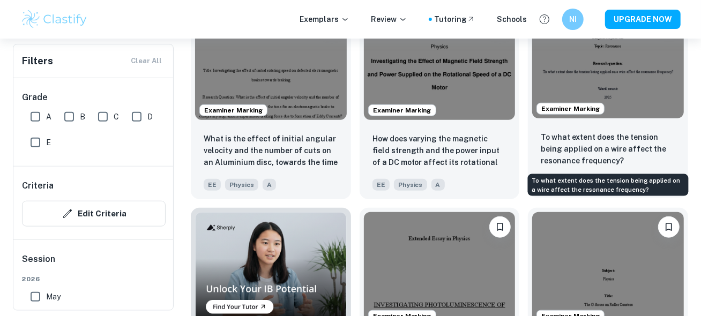
click at [627, 152] on p "To what extent does the tension being applied on a wire affect the resonance fr…" at bounding box center [608, 148] width 135 height 35
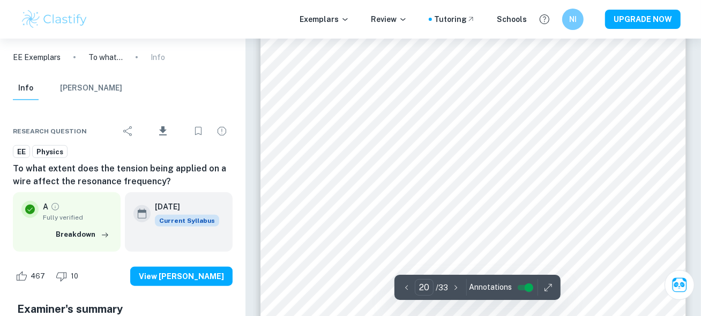
scroll to position [10793, 0]
type input "22"
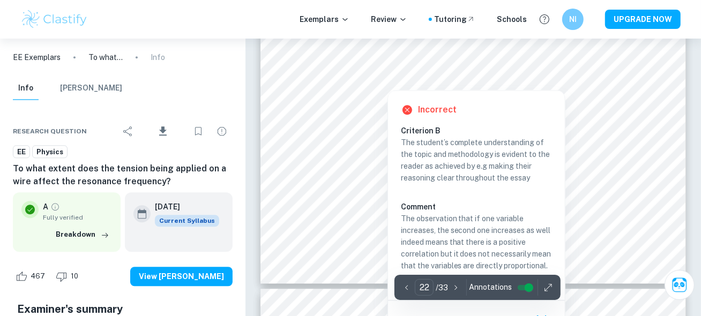
scroll to position [12365, 0]
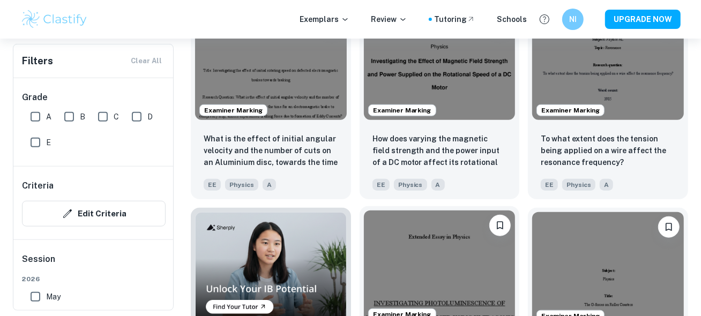
scroll to position [715, 0]
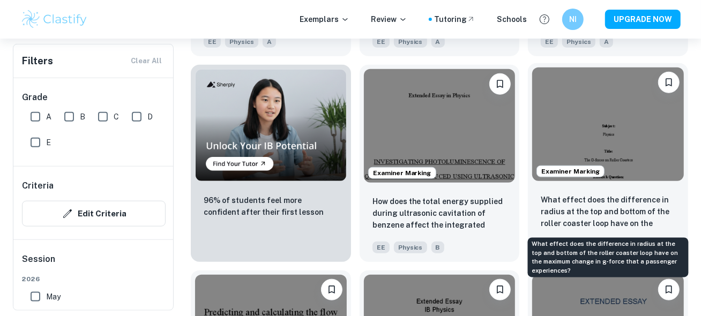
click at [578, 220] on p "What effect does the difference in radius at the top and bottom of the roller c…" at bounding box center [608, 212] width 135 height 36
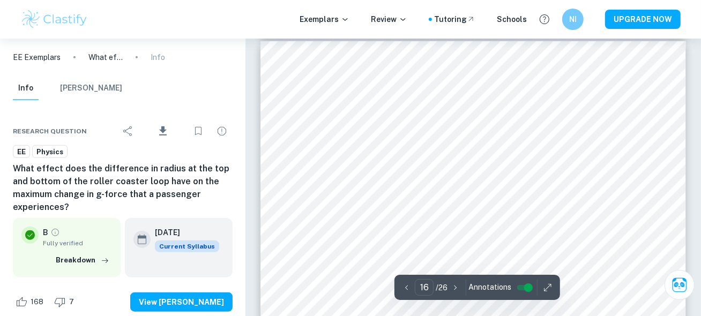
scroll to position [8649, 0]
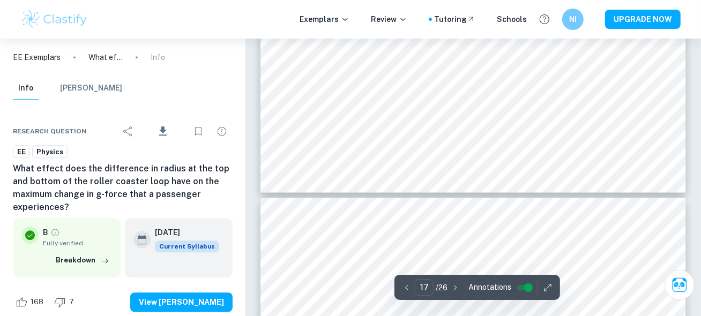
type input "18"
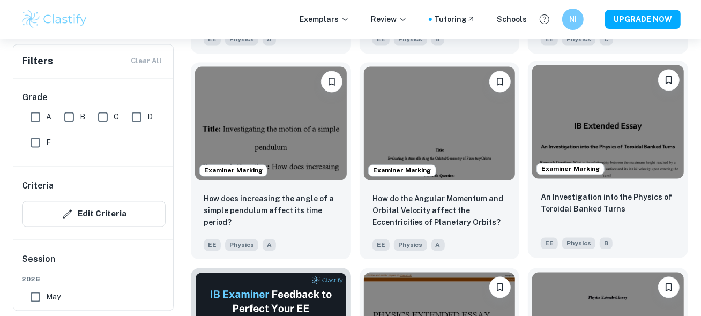
scroll to position [1358, 0]
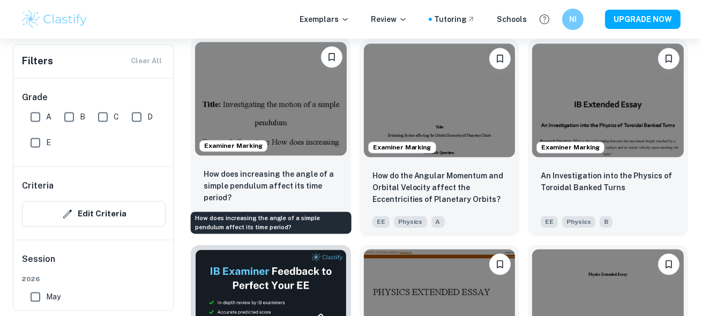
click at [311, 172] on p "How does increasing the angle of a simple pendulum affect its time period?" at bounding box center [271, 185] width 135 height 35
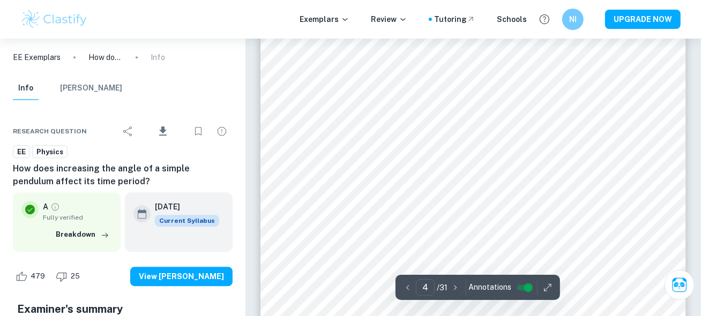
scroll to position [1858, 0]
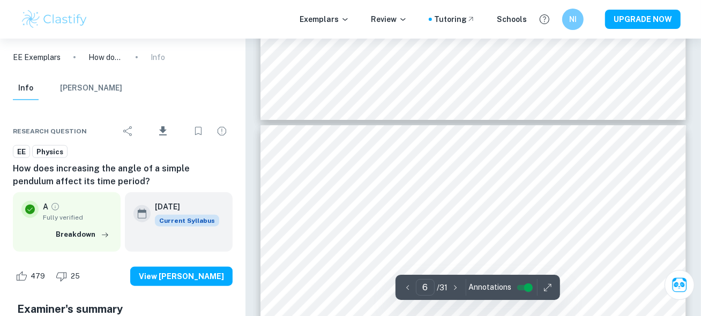
type input "7"
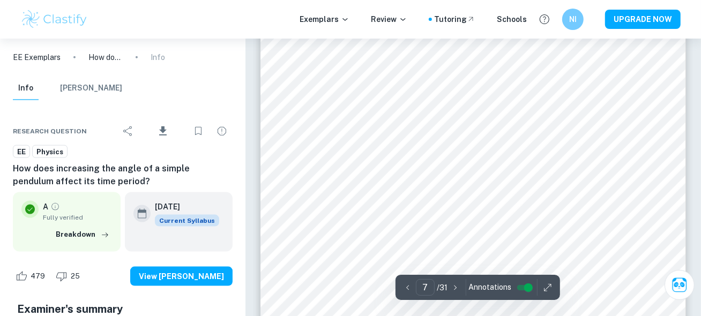
scroll to position [3431, 0]
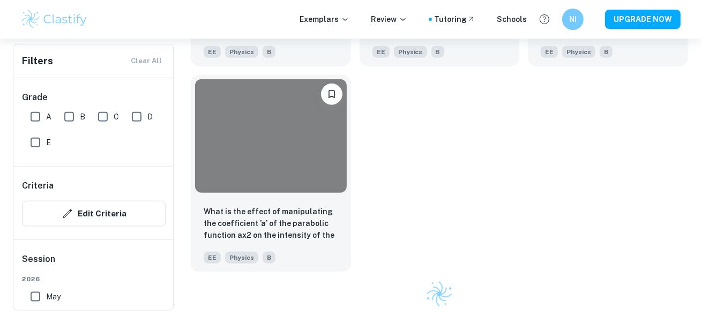
scroll to position [1358, 0]
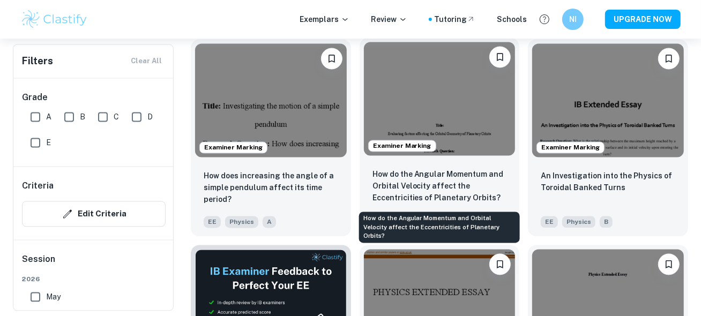
click at [432, 185] on p "How do the Angular Momentum and Orbital Velocity affect the Eccentricities of P…" at bounding box center [440, 185] width 135 height 35
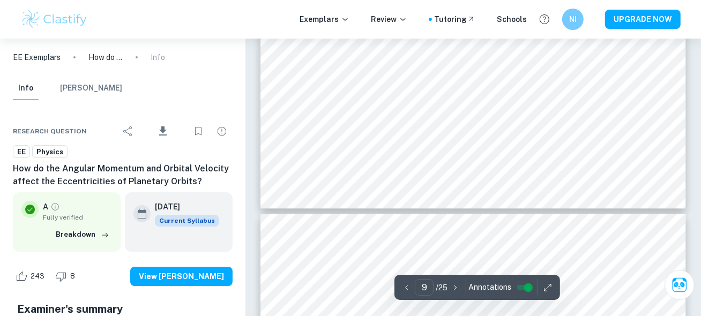
type input "10"
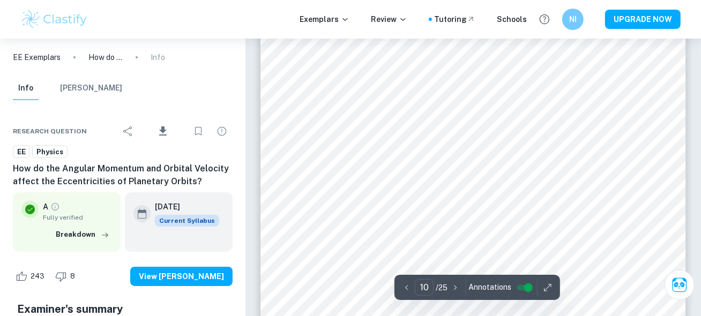
scroll to position [5501, 0]
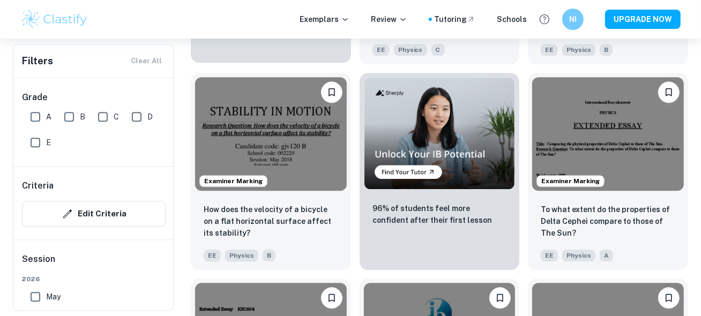
scroll to position [1787, 0]
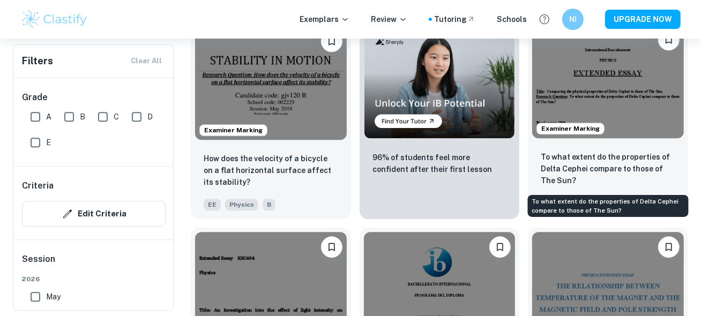
click at [606, 170] on p "To what extent do the properties of Delta Cephei compare to those of The Sun?" at bounding box center [608, 168] width 135 height 35
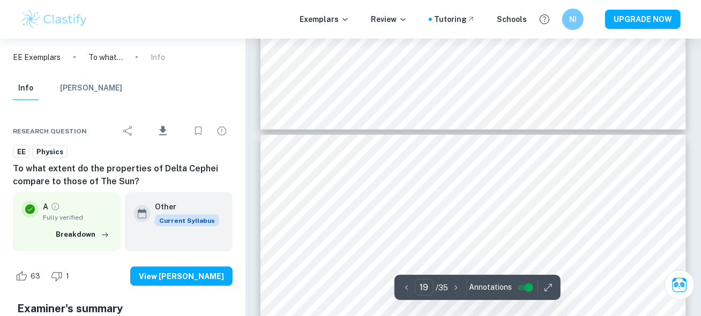
scroll to position [11293, 0]
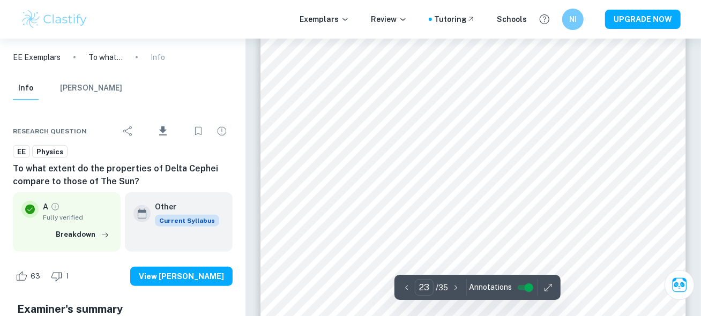
type input "24"
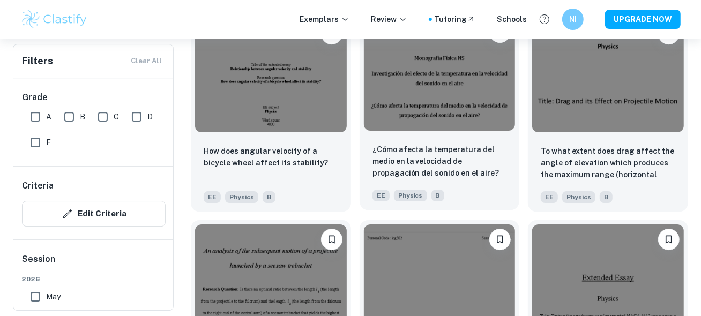
scroll to position [2287, 0]
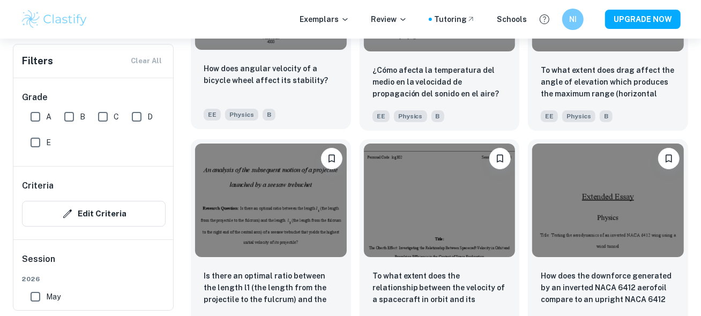
click at [312, 92] on div "How does angular velocity of a bicycle wheel affect its stability?‬ ‭" at bounding box center [271, 81] width 135 height 36
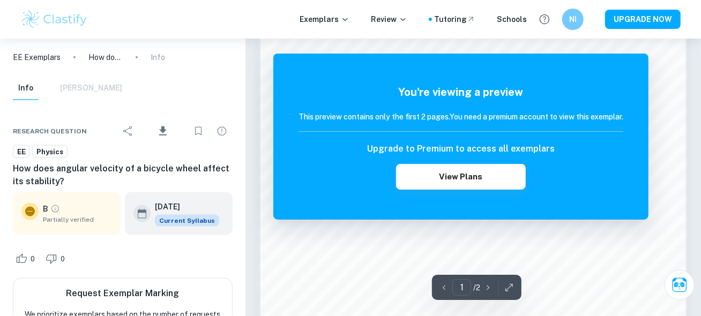
scroll to position [858, 0]
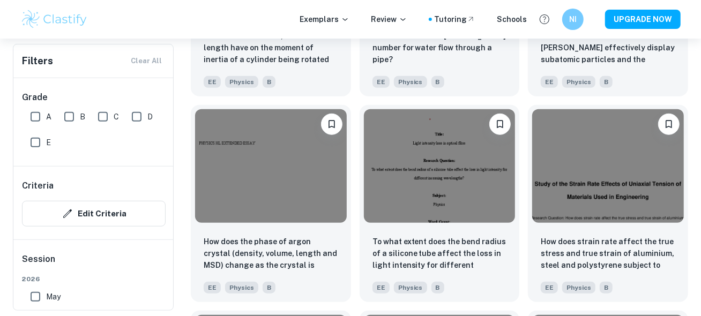
scroll to position [3431, 0]
